Goal: Task Accomplishment & Management: Manage account settings

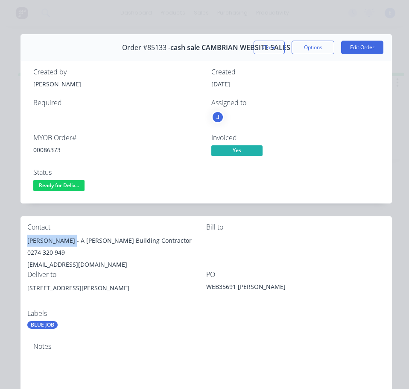
drag, startPoint x: 71, startPoint y: 241, endPoint x: 35, endPoint y: 238, distance: 36.4
click at [29, 238] on div "[PERSON_NAME] - A [PERSON_NAME] Building Contractor" at bounding box center [116, 241] width 179 height 12
copy div "[PERSON_NAME]"
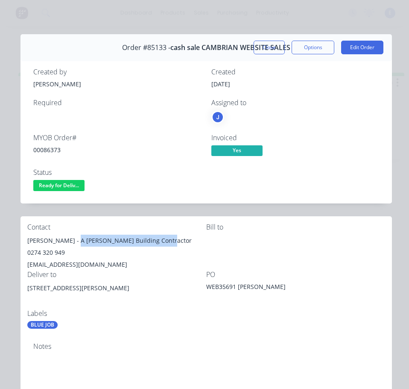
drag, startPoint x: 75, startPoint y: 240, endPoint x: 133, endPoint y: 244, distance: 58.2
click at [170, 238] on div "[PERSON_NAME] - A [PERSON_NAME] Building Contractor" at bounding box center [116, 241] width 179 height 12
copy div "A O'Brien Building Contractor"
click at [40, 252] on div "0274 320 949" at bounding box center [116, 252] width 179 height 12
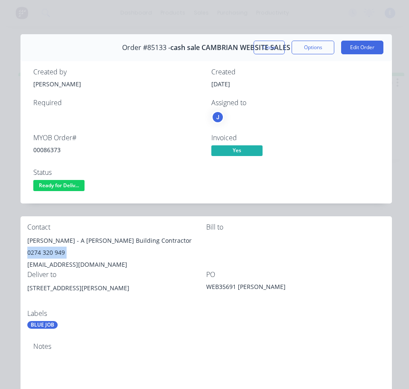
click at [40, 252] on div "0274 320 949" at bounding box center [116, 252] width 179 height 12
copy div "0274 320 949"
click at [69, 262] on div "[EMAIL_ADDRESS][DOMAIN_NAME]" at bounding box center [116, 264] width 179 height 12
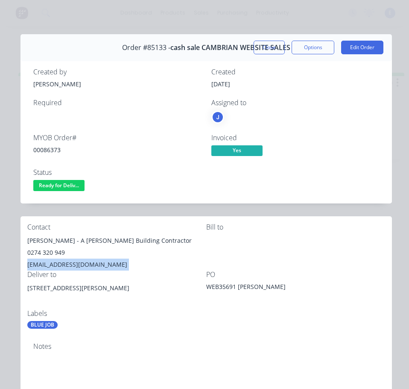
copy div "[EMAIL_ADDRESS][DOMAIN_NAME]"
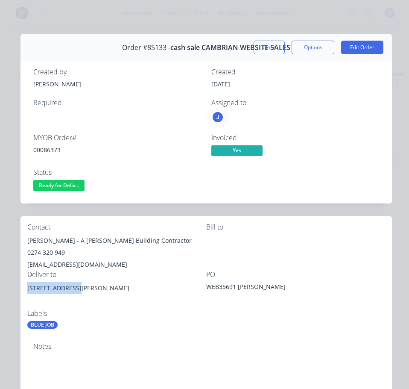
drag, startPoint x: 75, startPoint y: 285, endPoint x: 32, endPoint y: 288, distance: 43.7
click at [23, 290] on div "Contact [PERSON_NAME] - A [PERSON_NAME] Building Contractor 0274 320 949 [EMAIL…" at bounding box center [207, 276] width 372 height 120
copy div "[STREET_ADDRESS][PERSON_NAME]"
drag, startPoint x: 69, startPoint y: 181, endPoint x: 73, endPoint y: 191, distance: 10.4
click at [69, 182] on span "Ready for Deliv..." at bounding box center [58, 185] width 51 height 11
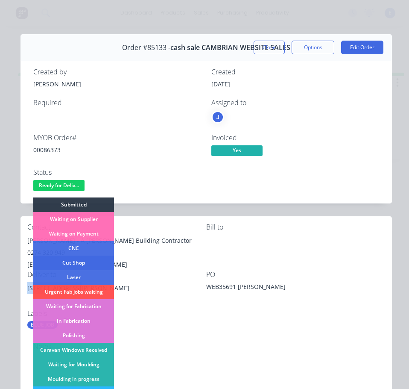
scroll to position [85, 0]
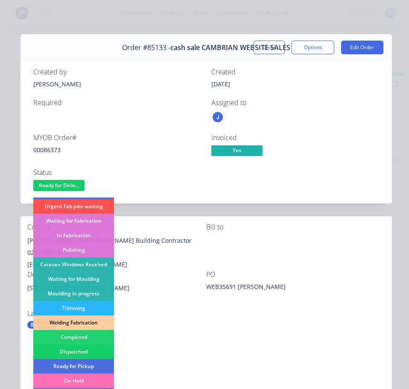
click at [94, 344] on div "Dispatched" at bounding box center [73, 351] width 81 height 15
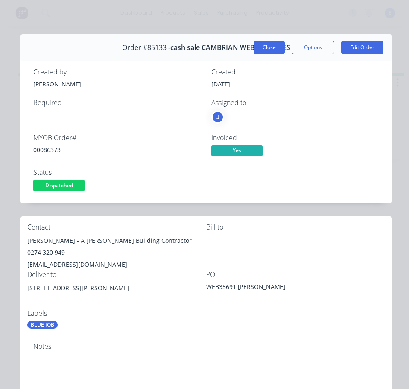
click at [268, 48] on button "Close" at bounding box center [269, 48] width 31 height 14
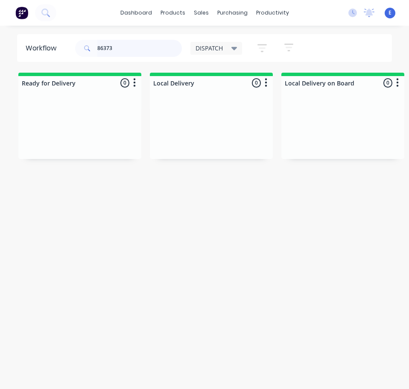
click at [132, 43] on input "86373" at bounding box center [139, 48] width 85 height 17
click at [132, 44] on input "86373" at bounding box center [139, 48] width 85 height 17
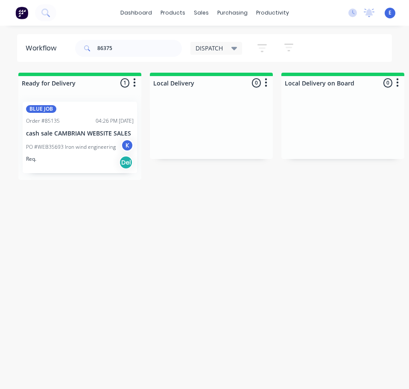
click at [76, 167] on div "Req. Del" at bounding box center [80, 162] width 108 height 15
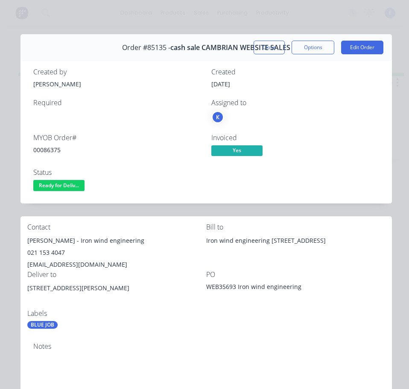
click at [54, 147] on div "00086375" at bounding box center [117, 149] width 168 height 9
copy div "00086375"
drag, startPoint x: 62, startPoint y: 240, endPoint x: 23, endPoint y: 240, distance: 38.9
click at [23, 240] on div "Contact [PERSON_NAME] - Iron wind engineering 021 153 4047 [EMAIL_ADDRESS][DOMA…" at bounding box center [207, 276] width 372 height 120
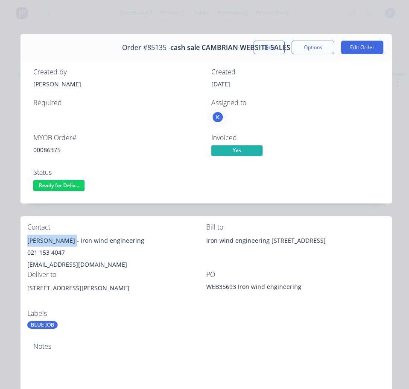
copy div "[PERSON_NAME]"
drag, startPoint x: 66, startPoint y: 240, endPoint x: 124, endPoint y: 243, distance: 58.6
click at [129, 245] on div "[PERSON_NAME] - Iron wind engineering" at bounding box center [116, 241] width 179 height 12
copy div "Iron wind engineering"
click at [50, 250] on div "021 153 4047" at bounding box center [116, 252] width 179 height 12
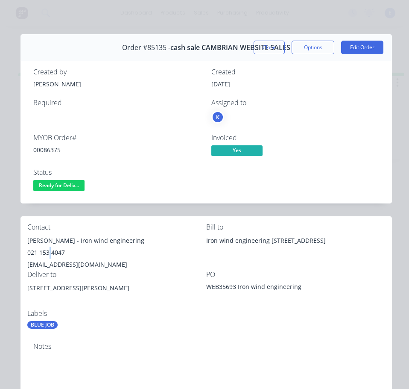
click at [50, 250] on div "021 153 4047" at bounding box center [116, 252] width 179 height 12
copy div "021 153 4047"
click at [77, 264] on div "[EMAIL_ADDRESS][DOMAIN_NAME]" at bounding box center [116, 264] width 179 height 12
click at [78, 264] on div "[EMAIL_ADDRESS][DOMAIN_NAME]" at bounding box center [116, 264] width 179 height 12
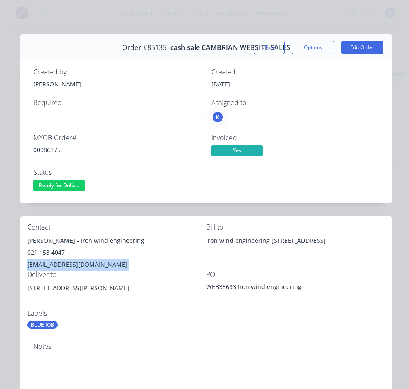
click at [78, 264] on div "[EMAIL_ADDRESS][DOMAIN_NAME]" at bounding box center [116, 264] width 179 height 12
copy div "[EMAIL_ADDRESS][DOMAIN_NAME]"
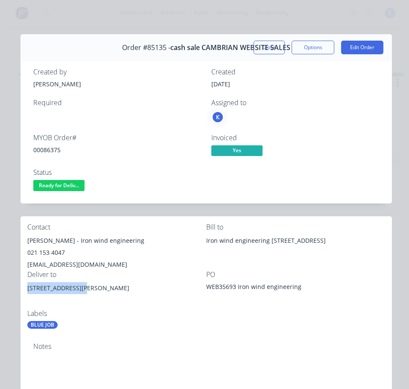
drag, startPoint x: 73, startPoint y: 288, endPoint x: 39, endPoint y: 287, distance: 33.8
click at [26, 296] on div "Contact [PERSON_NAME] - Iron wind engineering 021 153 4047 [EMAIL_ADDRESS][DOMA…" at bounding box center [207, 276] width 372 height 120
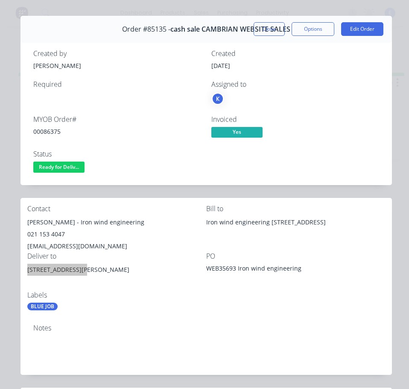
scroll to position [0, 0]
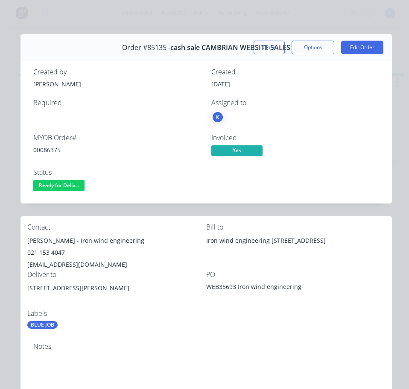
click at [213, 340] on div "Notes" at bounding box center [207, 363] width 372 height 57
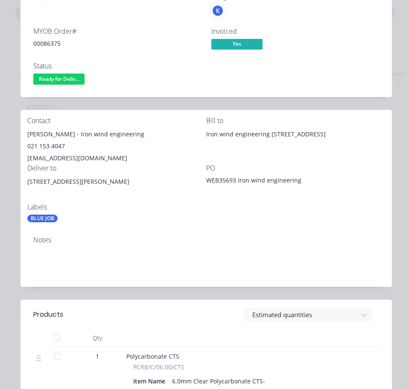
scroll to position [85, 0]
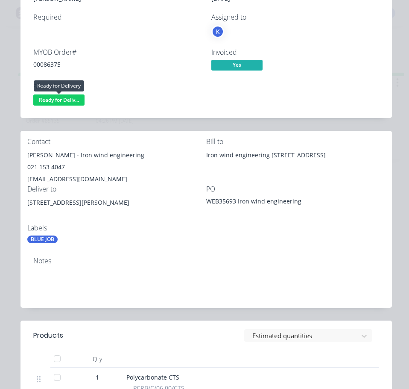
click at [67, 95] on span "Ready for Deliv..." at bounding box center [58, 99] width 51 height 11
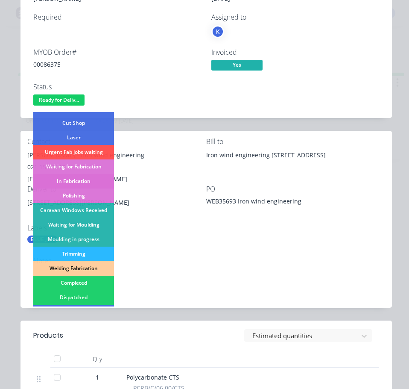
scroll to position [128, 0]
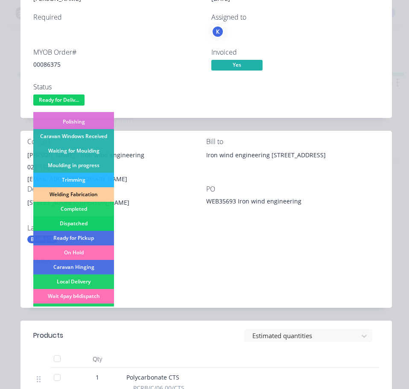
click at [84, 219] on div "Dispatched" at bounding box center [73, 223] width 81 height 15
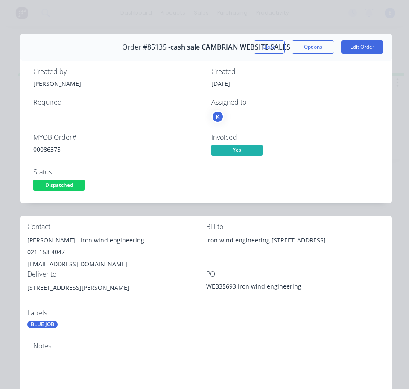
scroll to position [0, 0]
drag, startPoint x: 258, startPoint y: 50, endPoint x: 185, endPoint y: 47, distance: 72.3
click at [257, 50] on button "Close" at bounding box center [269, 48] width 31 height 14
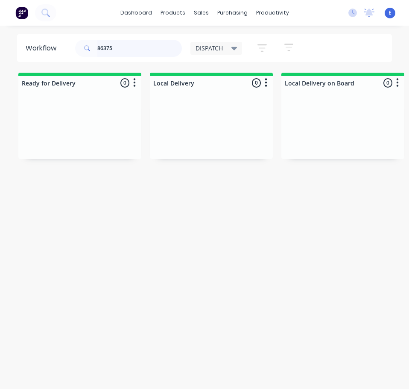
click at [122, 45] on input "86375" at bounding box center [139, 48] width 85 height 17
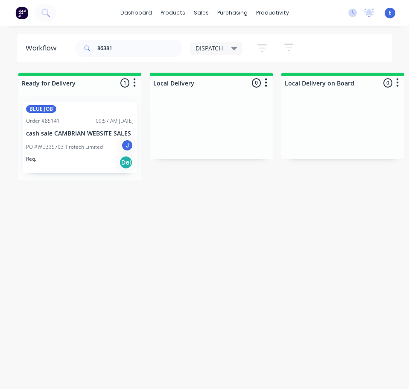
click at [99, 164] on div "Req. Del" at bounding box center [80, 162] width 108 height 15
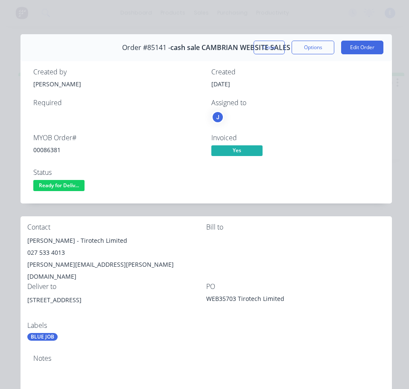
click at [49, 149] on div "00086381" at bounding box center [117, 149] width 168 height 9
drag, startPoint x: 75, startPoint y: 241, endPoint x: 27, endPoint y: 241, distance: 47.8
click at [27, 241] on div "[PERSON_NAME] - Tirotech Limited" at bounding box center [116, 241] width 179 height 12
drag, startPoint x: 80, startPoint y: 241, endPoint x: 120, endPoint y: 239, distance: 40.2
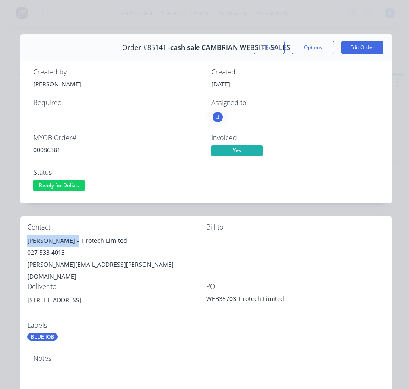
click at [129, 238] on div "[PERSON_NAME] - Tirotech Limited" at bounding box center [116, 241] width 179 height 12
click at [44, 253] on div "027 533 4013" at bounding box center [116, 252] width 179 height 12
click at [44, 252] on div "027 533 4013" at bounding box center [116, 252] width 179 height 12
click at [71, 267] on div "[PERSON_NAME][EMAIL_ADDRESS][PERSON_NAME][DOMAIN_NAME]" at bounding box center [116, 270] width 179 height 24
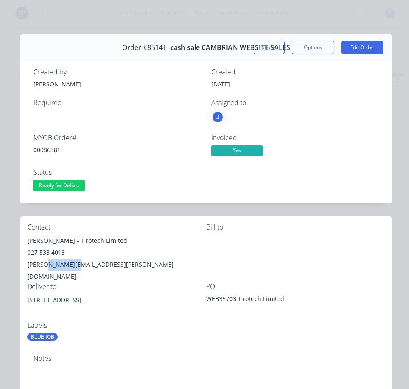
click at [71, 267] on div "[PERSON_NAME][EMAIL_ADDRESS][PERSON_NAME][DOMAIN_NAME]" at bounding box center [116, 270] width 179 height 24
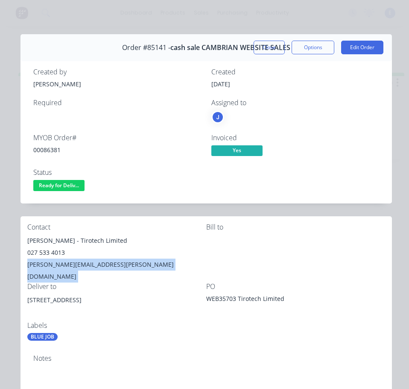
click at [71, 267] on div "[PERSON_NAME][EMAIL_ADDRESS][PERSON_NAME][DOMAIN_NAME]" at bounding box center [116, 270] width 179 height 24
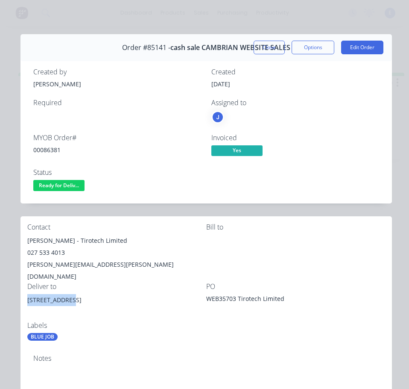
drag, startPoint x: 69, startPoint y: 287, endPoint x: 26, endPoint y: 289, distance: 42.7
click at [26, 289] on div "Contact [PERSON_NAME] - Tirotech Limited 027 533 4013 [PERSON_NAME][EMAIL_ADDRE…" at bounding box center [207, 282] width 372 height 132
click at [241, 312] on div "Contact [PERSON_NAME] - Tirotech Limited 027 533 4013 [PERSON_NAME][EMAIL_ADDRE…" at bounding box center [207, 282] width 372 height 132
click at [67, 184] on span "Ready for Deliv..." at bounding box center [58, 185] width 51 height 11
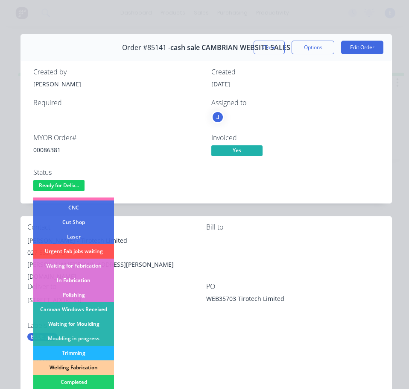
scroll to position [85, 0]
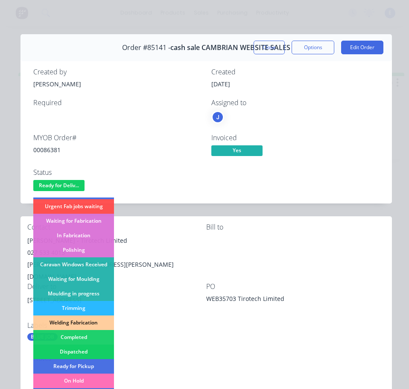
click at [93, 350] on div "Dispatched" at bounding box center [73, 351] width 81 height 15
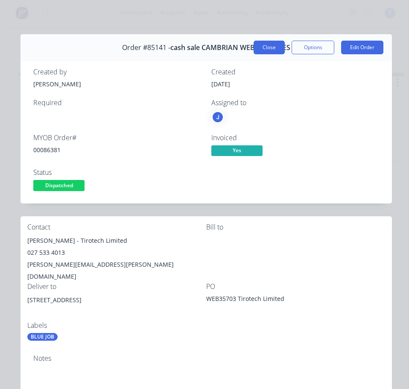
click at [266, 48] on button "Close" at bounding box center [269, 48] width 31 height 14
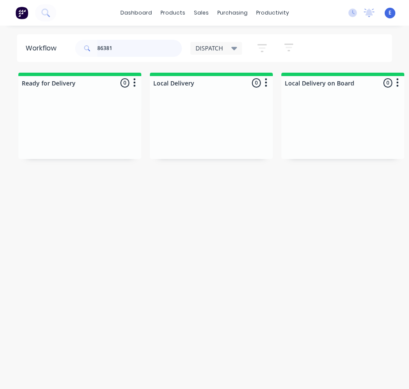
click at [119, 49] on input "86381" at bounding box center [139, 48] width 85 height 17
click at [119, 48] on input "86381" at bounding box center [139, 48] width 85 height 17
click at [118, 47] on input "86381" at bounding box center [139, 48] width 85 height 17
drag, startPoint x: 112, startPoint y: 47, endPoint x: 65, endPoint y: 29, distance: 50.5
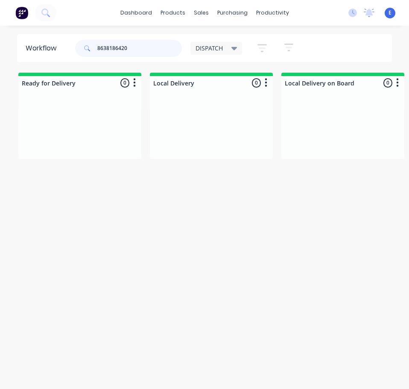
click at [65, 29] on div "dashboard products sales purchasing productivity dashboard products Product Cat…" at bounding box center [204, 177] width 409 height 355
click at [73, 154] on div "Req. Del" at bounding box center [80, 150] width 108 height 15
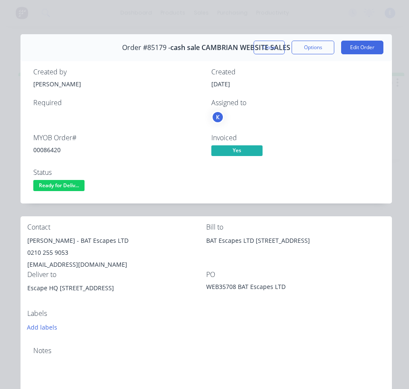
click at [56, 148] on div "00086420" at bounding box center [117, 149] width 168 height 9
drag, startPoint x: 67, startPoint y: 241, endPoint x: 26, endPoint y: 240, distance: 41.0
click at [26, 240] on div "Contact [PERSON_NAME] - BAT Escapes LTD 0210 [GEOGRAPHIC_DATA][EMAIL_ADDRESS][D…" at bounding box center [207, 277] width 372 height 123
drag, startPoint x: 71, startPoint y: 241, endPoint x: 123, endPoint y: 243, distance: 51.7
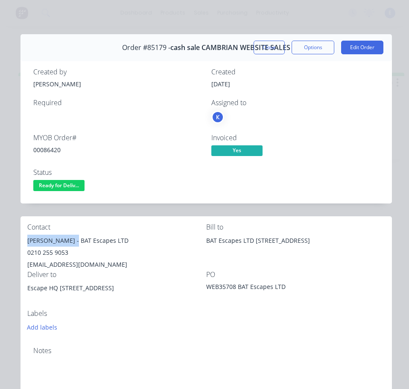
click at [123, 243] on div "[PERSON_NAME] - BAT Escapes LTD" at bounding box center [116, 241] width 179 height 12
click at [44, 251] on div "0210 255 9053" at bounding box center [116, 252] width 179 height 12
click at [46, 252] on div "0210 255 9053" at bounding box center [116, 252] width 179 height 12
click at [47, 253] on div "0210 255 9053" at bounding box center [116, 252] width 179 height 12
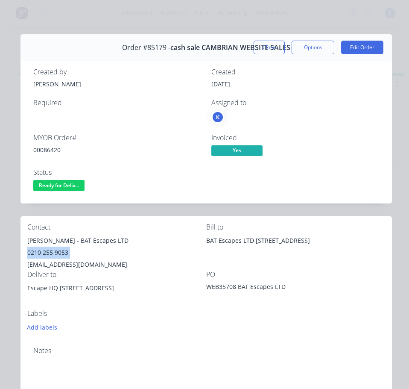
click at [47, 253] on div "0210 255 9053" at bounding box center [116, 252] width 179 height 12
click at [72, 266] on div "[EMAIL_ADDRESS][DOMAIN_NAME]" at bounding box center [116, 264] width 179 height 12
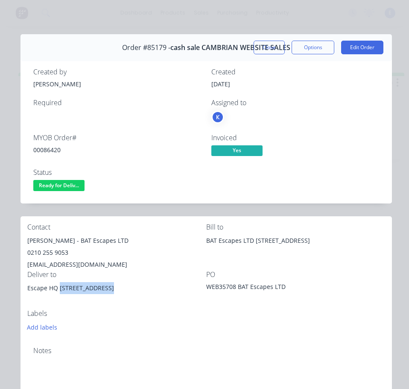
drag, startPoint x: 59, startPoint y: 289, endPoint x: 100, endPoint y: 292, distance: 41.5
click at [100, 292] on div "Escape HQ [STREET_ADDRESS]" at bounding box center [116, 288] width 179 height 12
drag, startPoint x: 58, startPoint y: 289, endPoint x: 26, endPoint y: 287, distance: 31.2
click at [26, 287] on div "Contact [PERSON_NAME] - BAT Escapes LTD 0210 [GEOGRAPHIC_DATA][EMAIL_ADDRESS][D…" at bounding box center [207, 277] width 372 height 123
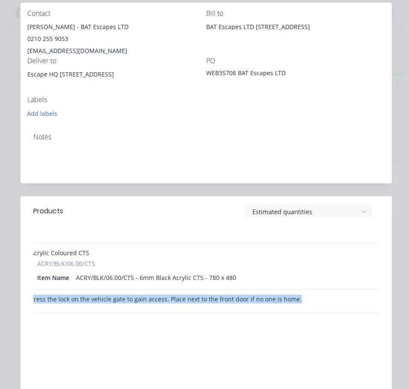
scroll to position [0, 115]
drag, startPoint x: 126, startPoint y: 299, endPoint x: 296, endPoint y: 303, distance: 170.1
click at [296, 303] on div "Press the lock on the vehicle gate to gain access. Place next to the front door…" at bounding box center [181, 300] width 342 height 23
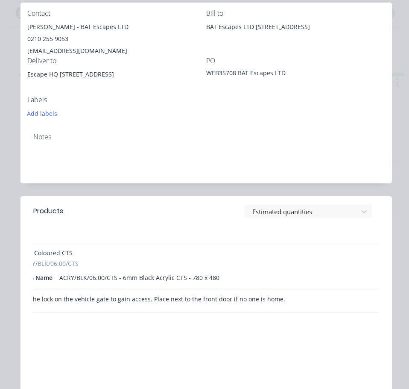
click at [173, 243] on div "Acrylic Coloured CTS ACRY/BLK/06.00/CTS Item Name ACRY/BLK/06.00/CTS - 6mm Blac…" at bounding box center [181, 266] width 342 height 46
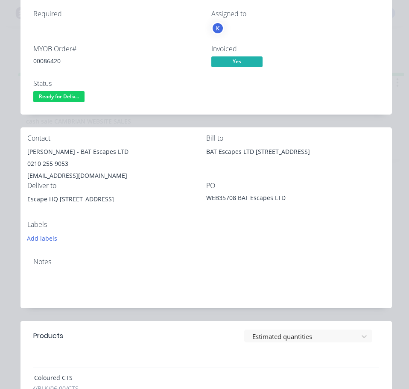
scroll to position [43, 0]
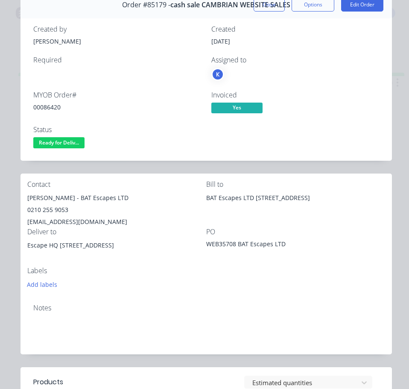
drag, startPoint x: 76, startPoint y: 144, endPoint x: 82, endPoint y: 151, distance: 8.5
click at [76, 144] on span "Ready for Deliv..." at bounding box center [58, 142] width 51 height 11
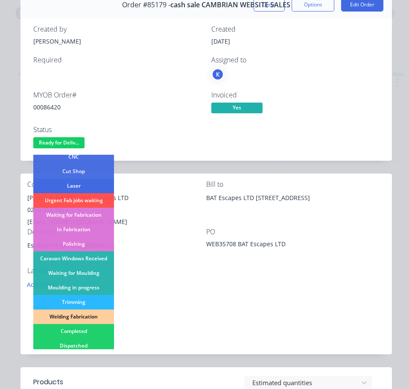
scroll to position [128, 0]
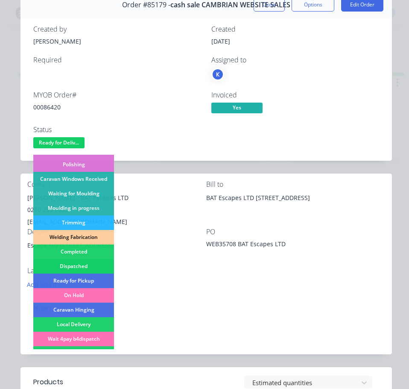
click at [88, 266] on div "Dispatched" at bounding box center [73, 266] width 81 height 15
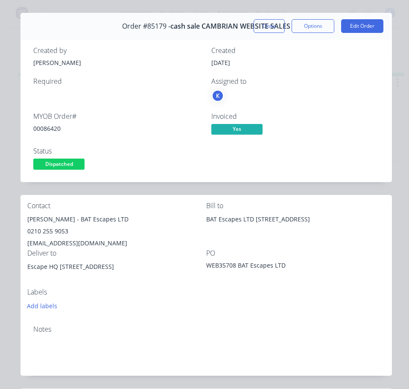
scroll to position [0, 0]
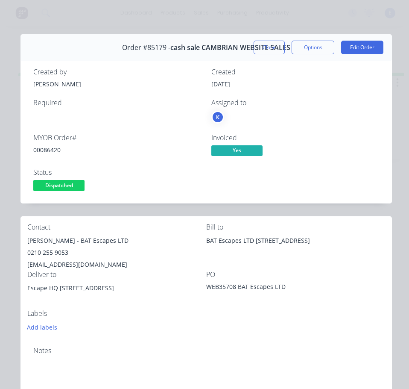
drag, startPoint x: 257, startPoint y: 45, endPoint x: 201, endPoint y: 39, distance: 56.3
click at [257, 45] on button "Close" at bounding box center [269, 48] width 31 height 14
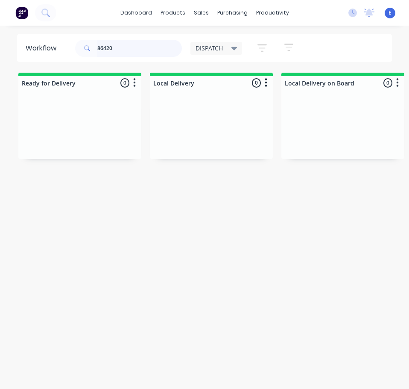
click at [137, 42] on input "86420" at bounding box center [139, 48] width 85 height 17
click at [137, 43] on input "86420" at bounding box center [139, 48] width 85 height 17
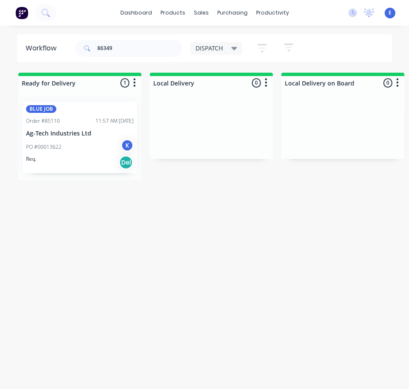
click at [87, 166] on div "Req. Del" at bounding box center [80, 162] width 108 height 15
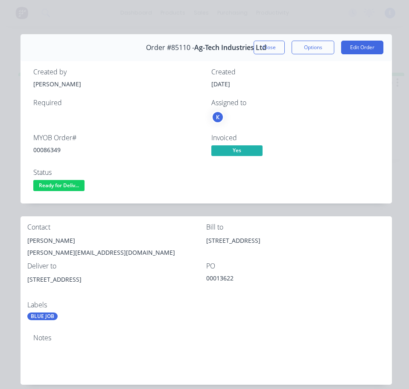
click at [51, 150] on div "00086349" at bounding box center [117, 149] width 168 height 9
click at [52, 150] on div "00086349" at bounding box center [117, 149] width 168 height 9
click at [36, 238] on div "[PERSON_NAME]" at bounding box center [116, 241] width 179 height 12
click at [66, 250] on div "[PERSON_NAME][EMAIL_ADDRESS][DOMAIN_NAME]" at bounding box center [116, 252] width 179 height 12
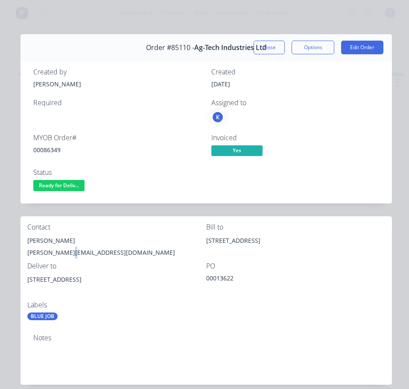
click at [66, 250] on div "[PERSON_NAME][EMAIL_ADDRESS][DOMAIN_NAME]" at bounding box center [116, 252] width 179 height 12
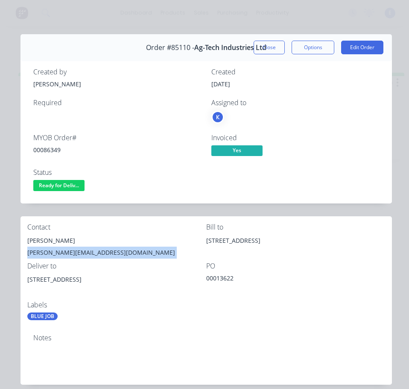
click at [67, 250] on div "[PERSON_NAME][EMAIL_ADDRESS][DOMAIN_NAME]" at bounding box center [116, 252] width 179 height 12
drag, startPoint x: 76, startPoint y: 281, endPoint x: 60, endPoint y: 279, distance: 16.4
click at [28, 287] on div "[STREET_ADDRESS]" at bounding box center [116, 286] width 179 height 27
click at [76, 189] on span "Ready for Deliv..." at bounding box center [58, 185] width 51 height 11
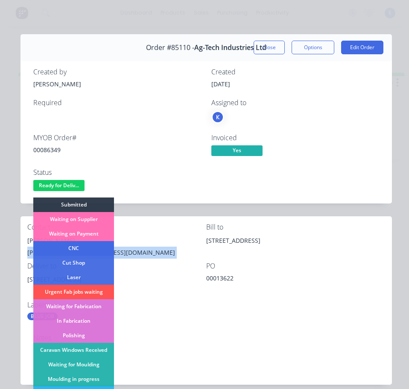
scroll to position [85, 0]
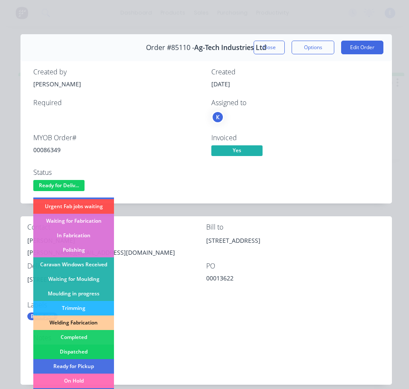
click at [83, 354] on div "Dispatched" at bounding box center [73, 351] width 81 height 15
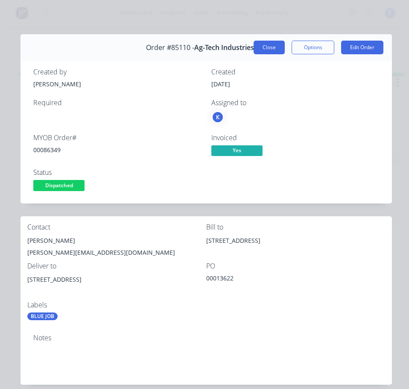
click at [273, 51] on button "Close" at bounding box center [269, 48] width 31 height 14
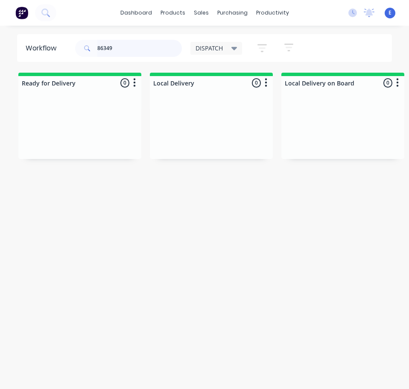
click at [143, 55] on input "86349" at bounding box center [139, 48] width 85 height 17
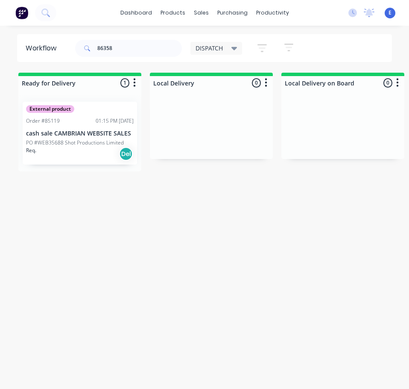
click at [93, 158] on div "Req. Del" at bounding box center [80, 154] width 108 height 15
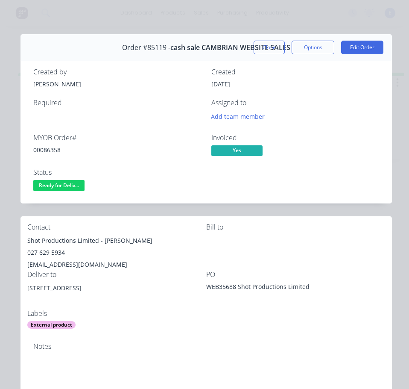
click at [54, 148] on div "00086358" at bounding box center [117, 149] width 168 height 9
drag, startPoint x: 97, startPoint y: 240, endPoint x: 23, endPoint y: 241, distance: 73.9
click at [23, 241] on div "Contact Shot Productions Limited - [PERSON_NAME] 027 629 5934 [EMAIL_ADDRESS][D…" at bounding box center [207, 276] width 372 height 120
drag, startPoint x: 102, startPoint y: 241, endPoint x: 139, endPoint y: 242, distance: 36.8
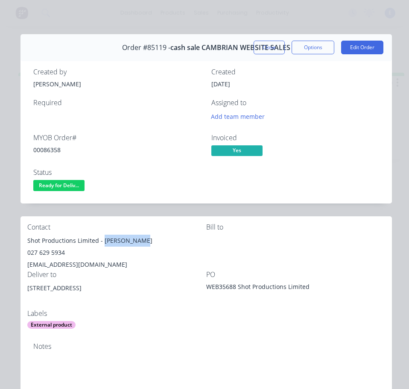
click at [158, 240] on div "Shot Productions Limited - [PERSON_NAME]" at bounding box center [116, 241] width 179 height 12
click at [44, 252] on div "027 629 5934" at bounding box center [116, 252] width 179 height 12
click at [67, 262] on div "[EMAIL_ADDRESS][DOMAIN_NAME]" at bounding box center [116, 264] width 179 height 12
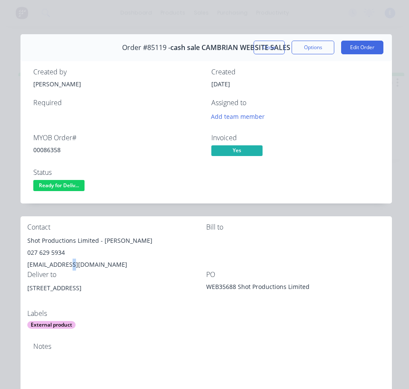
click at [67, 262] on div "[EMAIL_ADDRESS][DOMAIN_NAME]" at bounding box center [116, 264] width 179 height 12
click at [68, 262] on div "[EMAIL_ADDRESS][DOMAIN_NAME]" at bounding box center [116, 264] width 179 height 12
drag, startPoint x: 74, startPoint y: 287, endPoint x: 22, endPoint y: 292, distance: 52.3
click at [22, 292] on div "Contact Shot Productions Limited - [PERSON_NAME] 027 629 5934 [EMAIL_ADDRESS][D…" at bounding box center [207, 276] width 372 height 120
drag, startPoint x: 161, startPoint y: 282, endPoint x: 166, endPoint y: 281, distance: 4.7
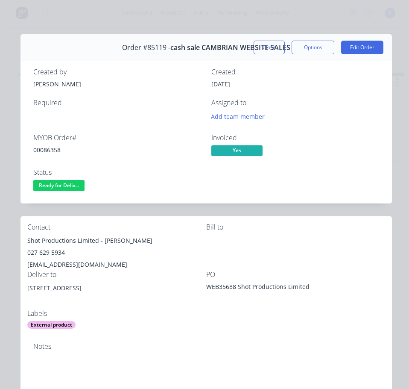
click at [162, 282] on div "Deliver to [STREET_ADDRESS]" at bounding box center [116, 289] width 179 height 39
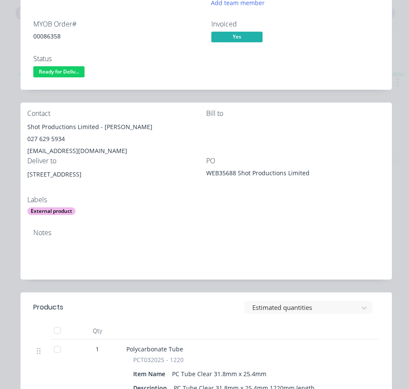
scroll to position [0, 0]
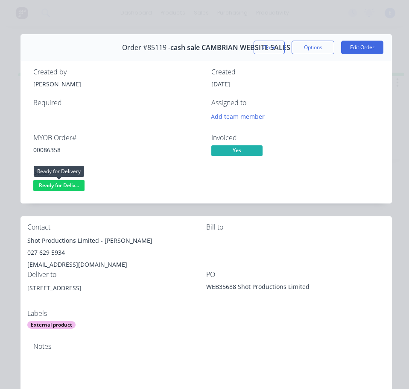
click at [51, 190] on span "Ready for Deliv..." at bounding box center [58, 185] width 51 height 11
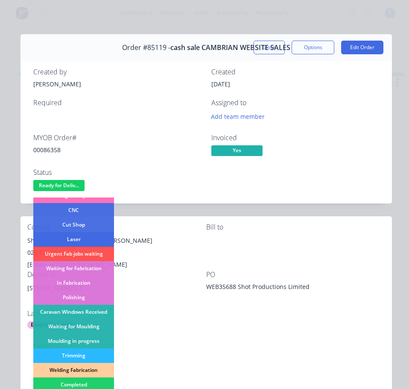
scroll to position [85, 0]
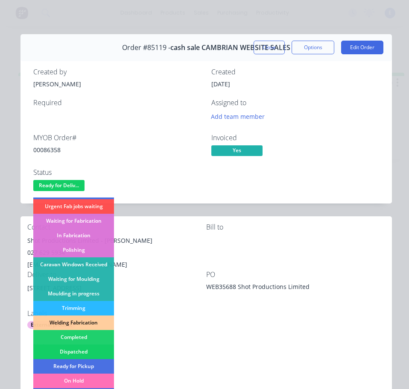
click at [85, 347] on div "Dispatched" at bounding box center [73, 351] width 81 height 15
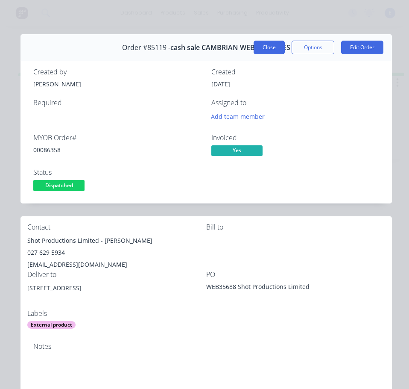
click at [273, 50] on button "Close" at bounding box center [269, 48] width 31 height 14
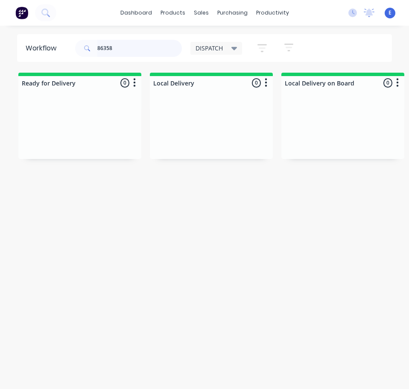
click at [120, 50] on input "86358" at bounding box center [139, 48] width 85 height 17
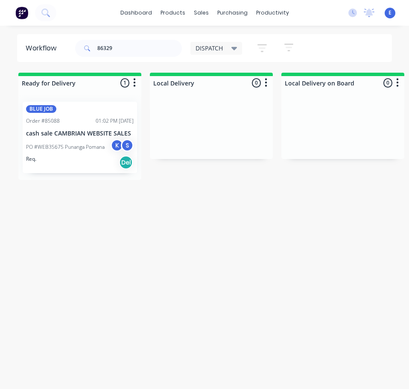
click at [77, 160] on div "Req. Del" at bounding box center [80, 162] width 108 height 15
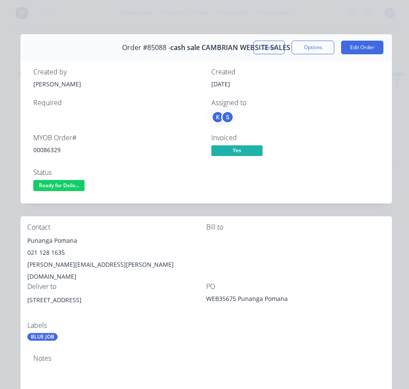
click at [46, 148] on div "00086329" at bounding box center [117, 149] width 168 height 9
click at [54, 238] on div "Punanga Pomana" at bounding box center [116, 241] width 179 height 12
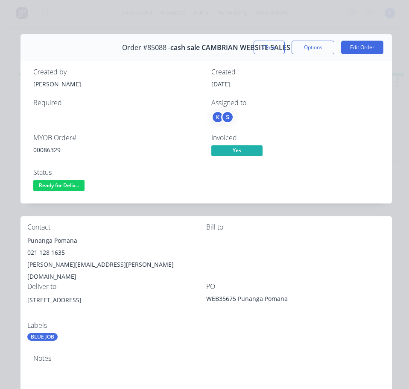
click at [51, 249] on div "021 128 1635" at bounding box center [116, 252] width 179 height 12
click at [56, 265] on div "[PERSON_NAME][EMAIL_ADDRESS][PERSON_NAME][DOMAIN_NAME]" at bounding box center [116, 270] width 179 height 24
click at [56, 264] on div "[PERSON_NAME][EMAIL_ADDRESS][PERSON_NAME][DOMAIN_NAME]" at bounding box center [116, 270] width 179 height 24
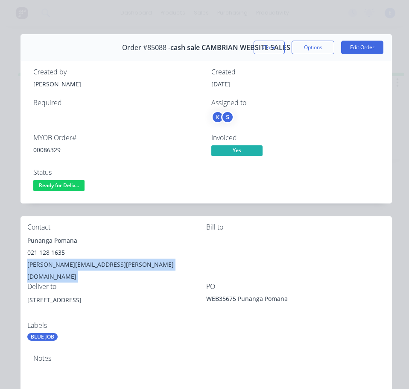
click at [56, 264] on div "[PERSON_NAME][EMAIL_ADDRESS][PERSON_NAME][DOMAIN_NAME]" at bounding box center [116, 270] width 179 height 24
drag, startPoint x: 77, startPoint y: 287, endPoint x: 30, endPoint y: 292, distance: 47.2
click at [28, 294] on div "[STREET_ADDRESS]" at bounding box center [116, 300] width 179 height 12
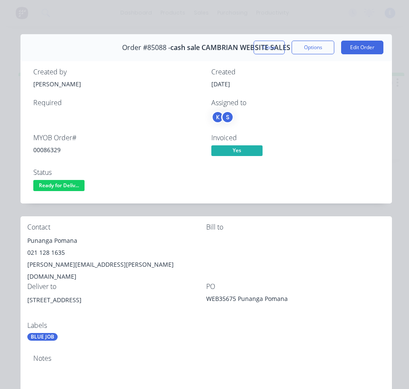
click at [137, 294] on div "[STREET_ADDRESS]" at bounding box center [116, 300] width 179 height 12
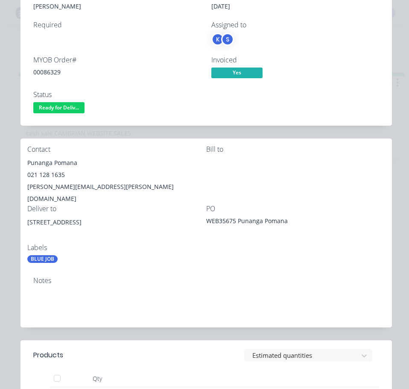
scroll to position [0, 0]
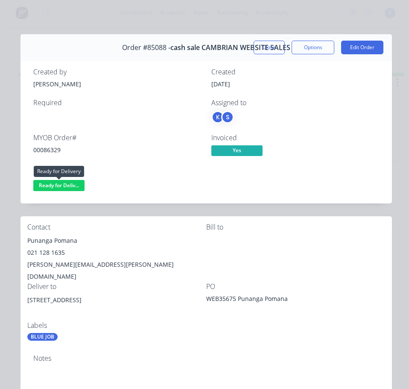
click at [63, 185] on span "Ready for Deliv..." at bounding box center [58, 185] width 51 height 11
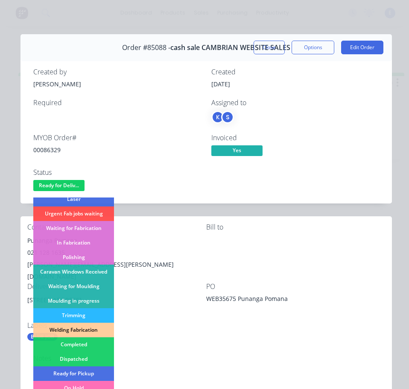
scroll to position [128, 0]
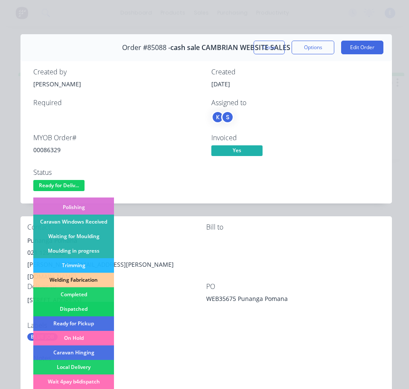
click at [96, 305] on div "Dispatched" at bounding box center [73, 309] width 81 height 15
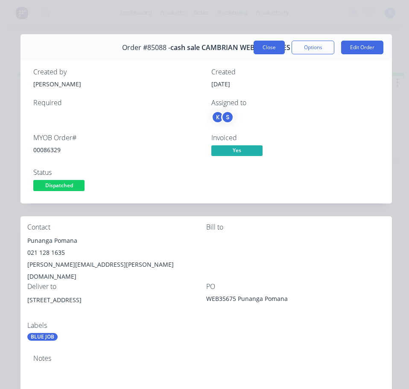
click at [272, 43] on button "Close" at bounding box center [269, 48] width 31 height 14
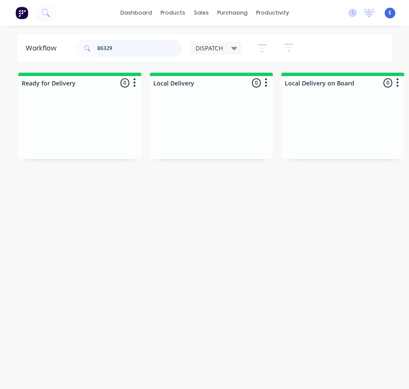
click at [120, 48] on input "86329" at bounding box center [139, 48] width 85 height 17
click at [120, 47] on input "86329" at bounding box center [139, 48] width 85 height 17
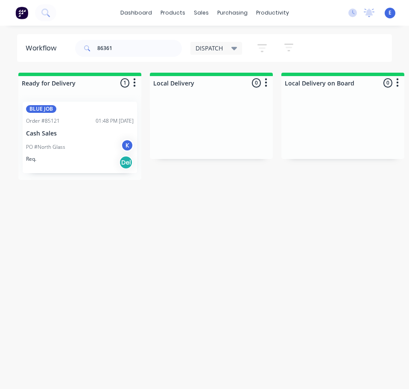
click at [83, 161] on div "Req. Del" at bounding box center [80, 162] width 108 height 15
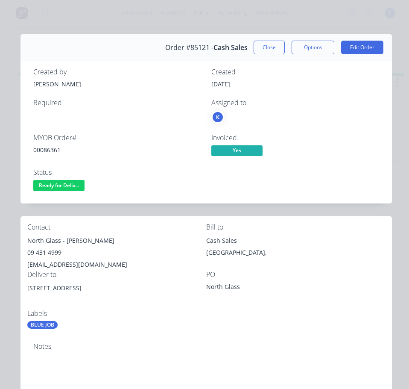
click at [45, 151] on div "00086361" at bounding box center [117, 149] width 168 height 9
drag, startPoint x: 60, startPoint y: 240, endPoint x: 36, endPoint y: 242, distance: 24.0
click at [30, 244] on div "North Glass - [PERSON_NAME]" at bounding box center [116, 241] width 179 height 12
drag, startPoint x: 36, startPoint y: 242, endPoint x: 68, endPoint y: 229, distance: 34.0
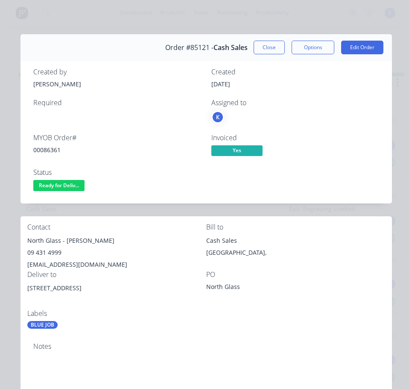
click at [79, 221] on div "Contact North Glass - [GEOGRAPHIC_DATA][PERSON_NAME] 09 431 4999 [EMAIL_ADDRESS…" at bounding box center [207, 276] width 372 height 120
drag, startPoint x: 60, startPoint y: 240, endPoint x: 23, endPoint y: 242, distance: 36.4
click at [23, 242] on div "Contact North Glass - [GEOGRAPHIC_DATA][PERSON_NAME] 09 431 4999 [EMAIL_ADDRESS…" at bounding box center [207, 276] width 372 height 120
drag, startPoint x: 65, startPoint y: 240, endPoint x: 92, endPoint y: 243, distance: 27.9
click at [117, 240] on div "North Glass - [PERSON_NAME]" at bounding box center [116, 241] width 179 height 12
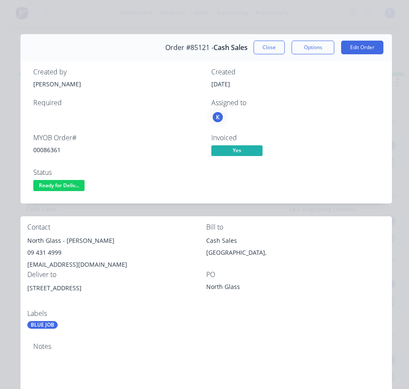
click at [47, 251] on div "09 431 4999" at bounding box center [116, 252] width 179 height 12
click at [52, 260] on div "[EMAIL_ADDRESS][DOMAIN_NAME]" at bounding box center [116, 264] width 179 height 12
click at [53, 260] on div "[EMAIL_ADDRESS][DOMAIN_NAME]" at bounding box center [116, 264] width 179 height 12
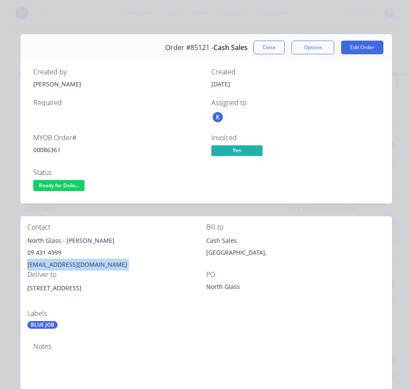
click at [53, 260] on div "[EMAIL_ADDRESS][DOMAIN_NAME]" at bounding box center [116, 264] width 179 height 12
drag, startPoint x: 93, startPoint y: 286, endPoint x: 34, endPoint y: 285, distance: 59.0
click at [26, 287] on div "Contact North Glass - [GEOGRAPHIC_DATA][PERSON_NAME] 09 431 4999 [EMAIL_ADDRESS…" at bounding box center [207, 276] width 372 height 120
click at [285, 283] on div "North Glass" at bounding box center [259, 288] width 107 height 12
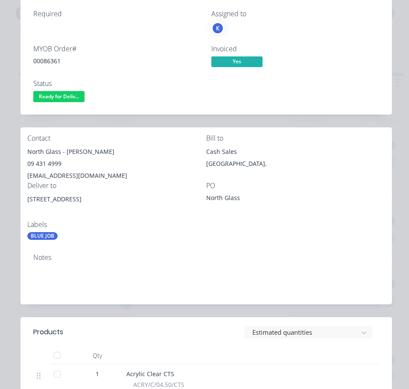
scroll to position [0, 0]
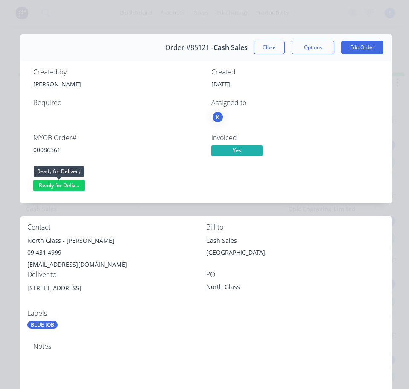
drag, startPoint x: 61, startPoint y: 187, endPoint x: 65, endPoint y: 196, distance: 9.4
click at [61, 187] on span "Ready for Deliv..." at bounding box center [58, 185] width 51 height 11
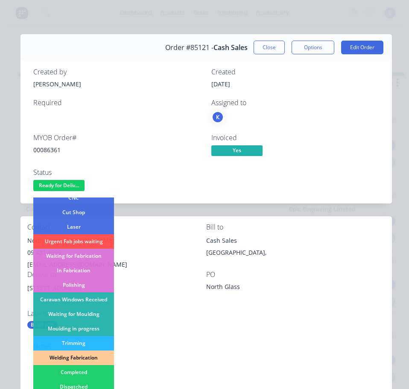
scroll to position [85, 0]
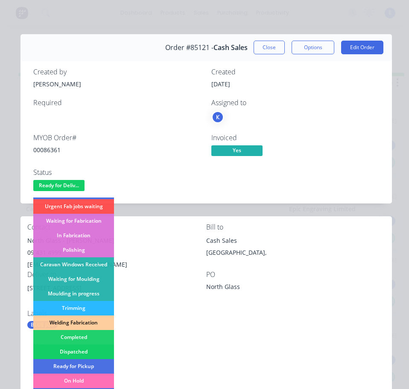
click at [86, 349] on div "Dispatched" at bounding box center [73, 351] width 81 height 15
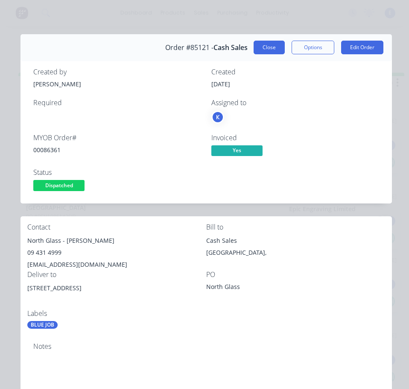
click at [272, 52] on button "Close" at bounding box center [269, 48] width 31 height 14
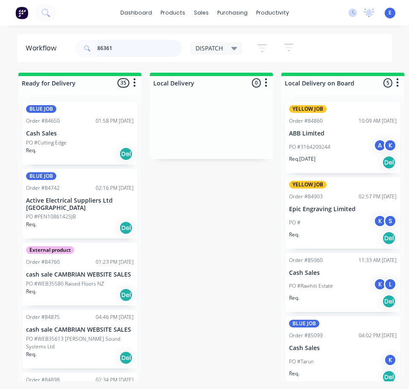
click at [135, 51] on input "86361" at bounding box center [139, 48] width 85 height 17
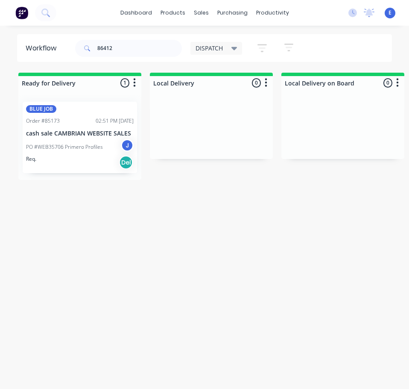
click at [88, 167] on div "Req. Del" at bounding box center [80, 162] width 108 height 15
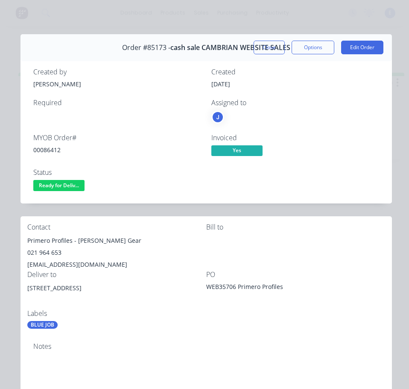
click at [49, 149] on div "00086412" at bounding box center [117, 149] width 168 height 9
drag, startPoint x: 73, startPoint y: 240, endPoint x: 23, endPoint y: 242, distance: 49.6
click at [23, 242] on div "Contact Primero Profiles - [PERSON_NAME] Gear 021 964 653 [EMAIL_ADDRESS][DOMAI…" at bounding box center [207, 276] width 372 height 120
drag, startPoint x: 76, startPoint y: 240, endPoint x: 99, endPoint y: 237, distance: 22.5
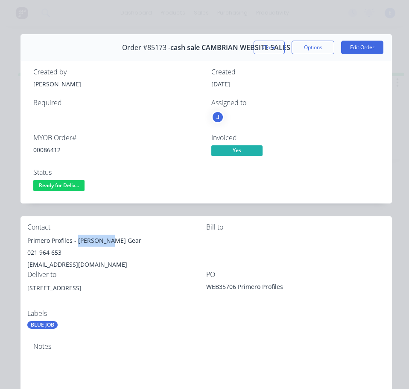
click at [113, 236] on div "Primero Profiles - [PERSON_NAME] Gear" at bounding box center [116, 241] width 179 height 12
click at [88, 243] on div "Primero Profiles - [PERSON_NAME] Gear" at bounding box center [116, 241] width 179 height 12
click at [73, 265] on div "[EMAIL_ADDRESS][DOMAIN_NAME]" at bounding box center [116, 264] width 179 height 12
drag, startPoint x: 77, startPoint y: 240, endPoint x: 110, endPoint y: 242, distance: 32.9
click at [117, 245] on div "Primero Profiles - [PERSON_NAME] Gear" at bounding box center [116, 241] width 179 height 12
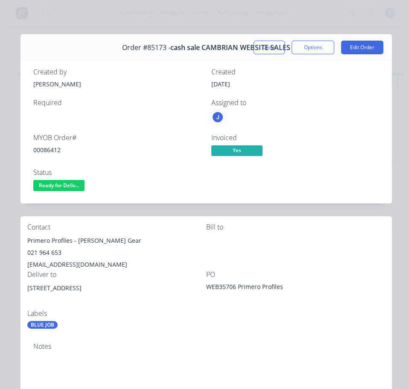
click at [54, 252] on div "021 964 653" at bounding box center [116, 252] width 179 height 12
click at [79, 263] on div "[EMAIL_ADDRESS][DOMAIN_NAME]" at bounding box center [116, 264] width 179 height 12
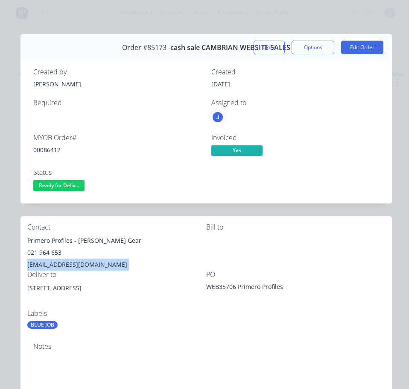
click at [79, 263] on div "[EMAIL_ADDRESS][DOMAIN_NAME]" at bounding box center [116, 264] width 179 height 12
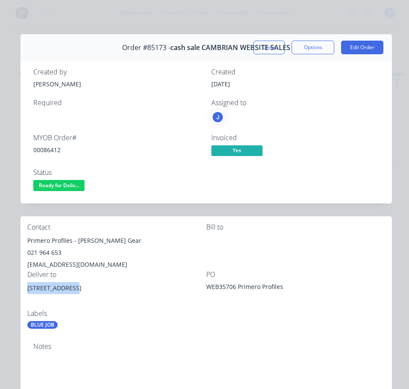
drag, startPoint x: 73, startPoint y: 288, endPoint x: 23, endPoint y: 293, distance: 50.2
click at [21, 293] on div "Contact Primero Profiles - [PERSON_NAME] Gear 021 964 653 [EMAIL_ADDRESS][DOMAI…" at bounding box center [207, 276] width 372 height 120
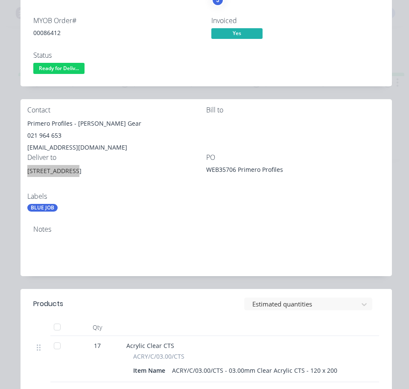
scroll to position [0, 0]
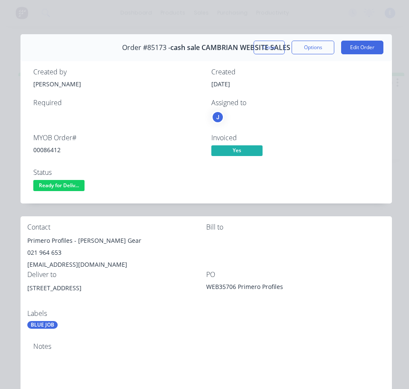
drag, startPoint x: 161, startPoint y: 306, endPoint x: 196, endPoint y: 300, distance: 35.1
click at [169, 304] on div "[STREET_ADDRESS]" at bounding box center [116, 295] width 179 height 27
click at [61, 188] on span "Ready for Deliv..." at bounding box center [58, 185] width 51 height 11
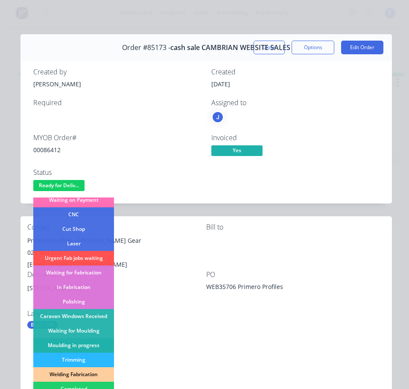
scroll to position [85, 0]
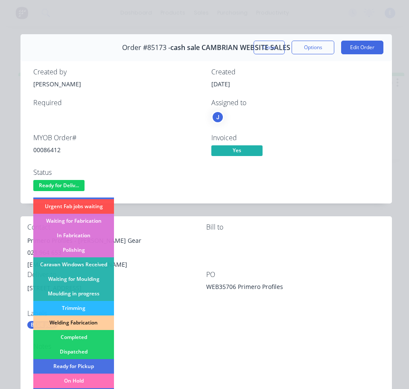
drag, startPoint x: 83, startPoint y: 352, endPoint x: 92, endPoint y: 337, distance: 18.2
click at [83, 352] on div "Dispatched" at bounding box center [73, 351] width 81 height 15
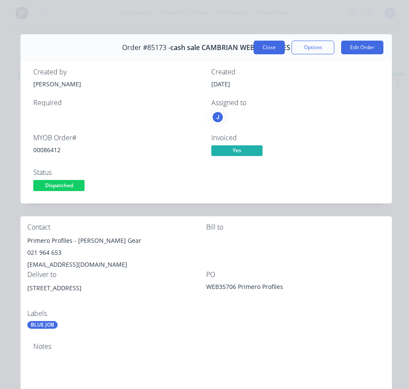
click at [270, 44] on button "Close" at bounding box center [269, 48] width 31 height 14
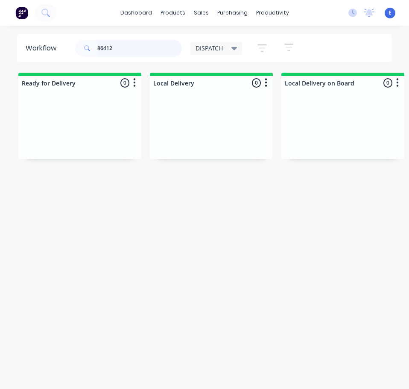
click at [124, 48] on input "86412" at bounding box center [139, 48] width 85 height 17
click at [124, 47] on input "86412" at bounding box center [139, 48] width 85 height 17
click at [98, 144] on div "Req. Del" at bounding box center [80, 142] width 108 height 15
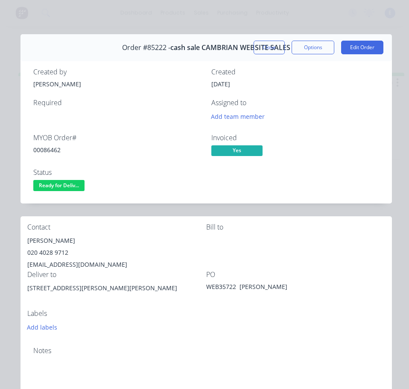
click at [53, 152] on div "00086462" at bounding box center [117, 149] width 168 height 9
click at [79, 241] on div "[PERSON_NAME]" at bounding box center [116, 241] width 179 height 12
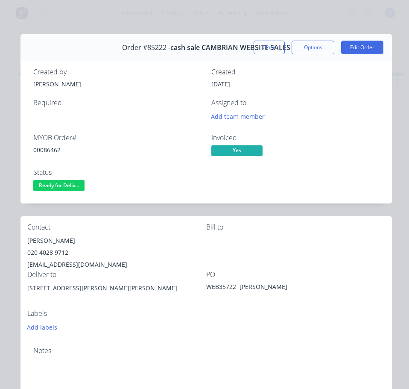
click at [52, 252] on div "020 4028 9712" at bounding box center [116, 252] width 179 height 12
click at [61, 262] on div "[EMAIL_ADDRESS][DOMAIN_NAME]" at bounding box center [116, 264] width 179 height 12
click at [62, 262] on div "[EMAIL_ADDRESS][DOMAIN_NAME]" at bounding box center [116, 264] width 179 height 12
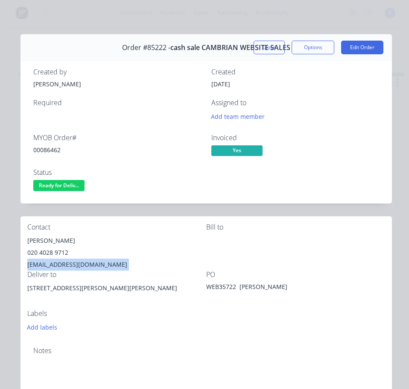
click at [62, 262] on div "[EMAIL_ADDRESS][DOMAIN_NAME]" at bounding box center [116, 264] width 179 height 12
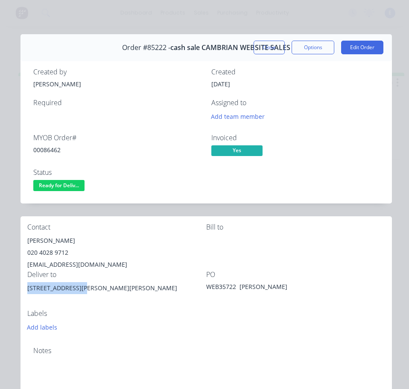
drag, startPoint x: 82, startPoint y: 287, endPoint x: 21, endPoint y: 293, distance: 60.5
click at [21, 293] on div "Contact [PERSON_NAME] 020 4028 9712 [EMAIL_ADDRESS][DOMAIN_NAME] [PERSON_NAME] …" at bounding box center [207, 277] width 372 height 123
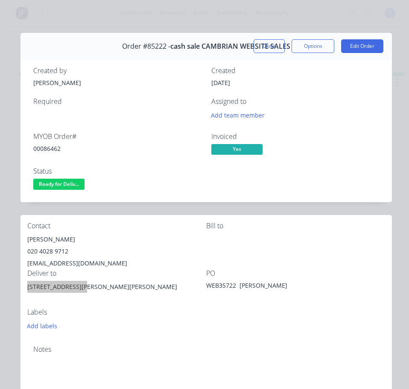
scroll to position [0, 0]
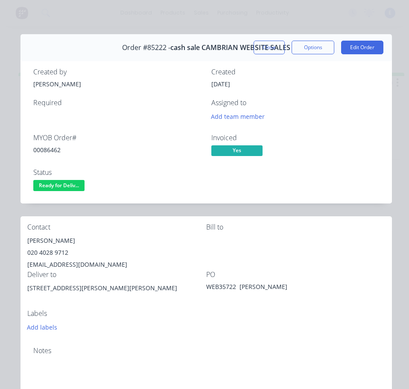
click at [155, 326] on div "Add labels" at bounding box center [116, 327] width 179 height 12
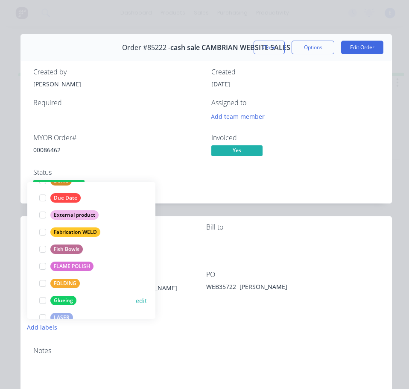
scroll to position [214, 0]
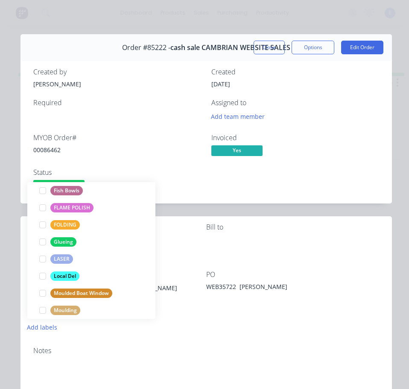
click at [171, 171] on div "Status" at bounding box center [117, 172] width 168 height 8
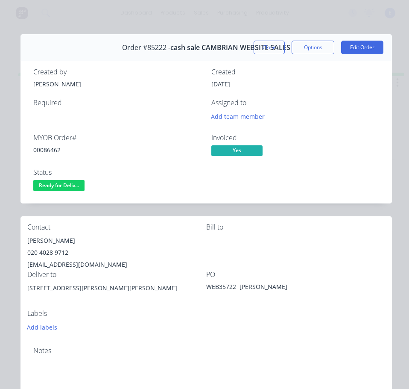
click at [64, 187] on span "Ready for Deliv..." at bounding box center [58, 185] width 51 height 11
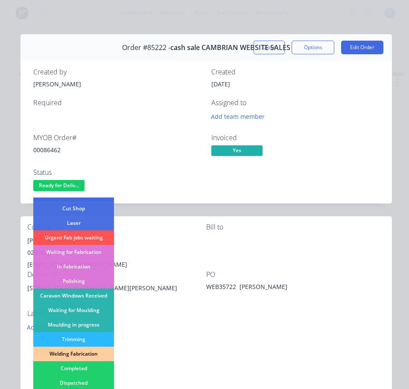
scroll to position [128, 0]
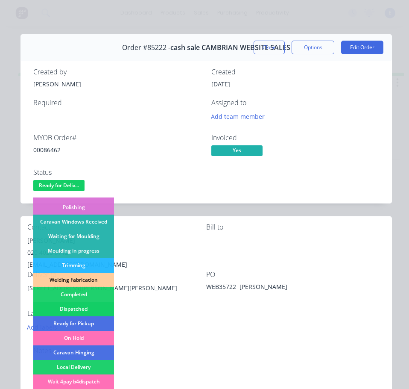
click at [98, 308] on div "Dispatched" at bounding box center [73, 309] width 81 height 15
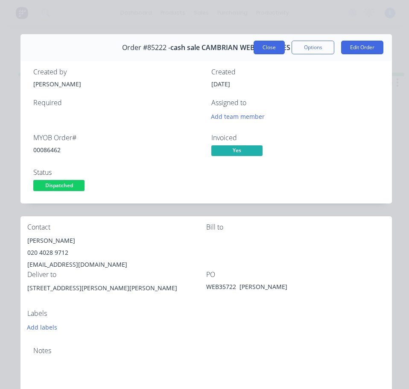
click at [261, 46] on button "Close" at bounding box center [269, 48] width 31 height 14
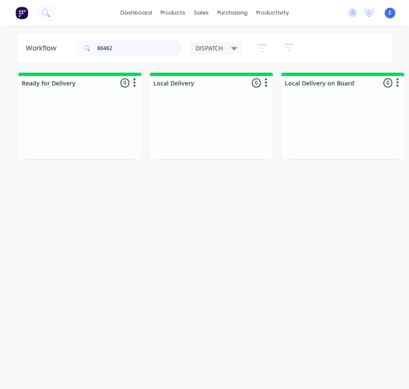
click at [146, 45] on input "86462" at bounding box center [139, 48] width 85 height 17
click at [146, 44] on input "86462" at bounding box center [139, 48] width 85 height 17
click at [91, 144] on div "Req. Del" at bounding box center [80, 142] width 108 height 15
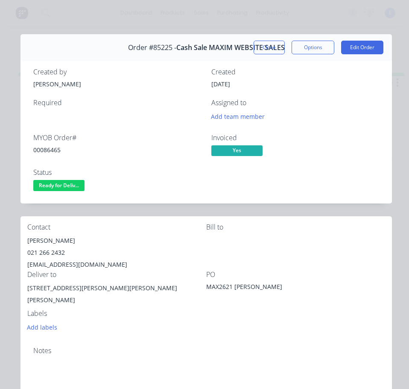
click at [48, 148] on div "00086465" at bounding box center [117, 149] width 168 height 9
click at [44, 242] on div "[PERSON_NAME]" at bounding box center [116, 241] width 179 height 12
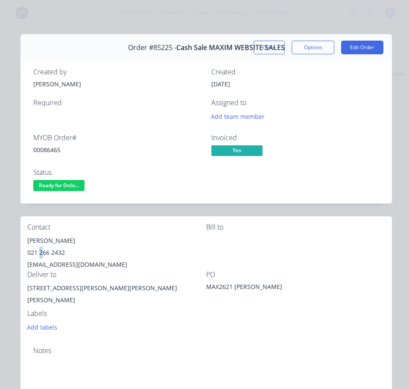
click at [41, 252] on div "021 266 2432" at bounding box center [116, 252] width 179 height 12
click at [67, 264] on div "[EMAIL_ADDRESS][DOMAIN_NAME]" at bounding box center [116, 264] width 179 height 12
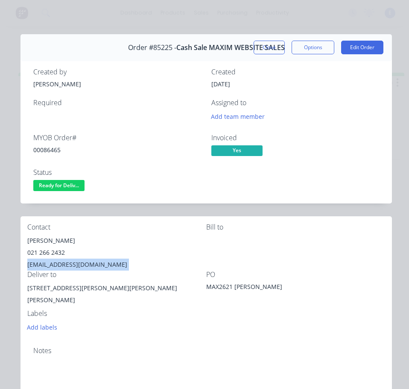
click at [67, 264] on div "[EMAIL_ADDRESS][DOMAIN_NAME]" at bounding box center [116, 264] width 179 height 12
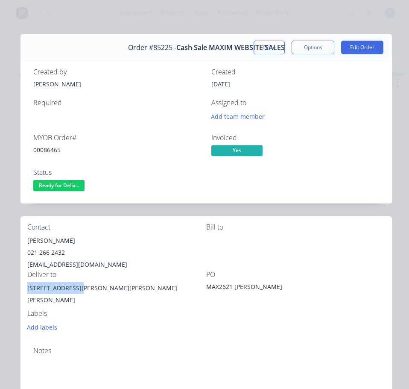
drag, startPoint x: 80, startPoint y: 289, endPoint x: 29, endPoint y: 287, distance: 50.9
click at [23, 289] on div "Contact [PERSON_NAME] [PHONE_NUMBER] [EMAIL_ADDRESS][DOMAIN_NAME] [PERSON_NAME]…" at bounding box center [207, 277] width 372 height 123
click at [152, 302] on div "[STREET_ADDRESS][PERSON_NAME][PERSON_NAME][PERSON_NAME]" at bounding box center [116, 295] width 179 height 27
click at [73, 186] on span "Ready for Deliv..." at bounding box center [58, 185] width 51 height 11
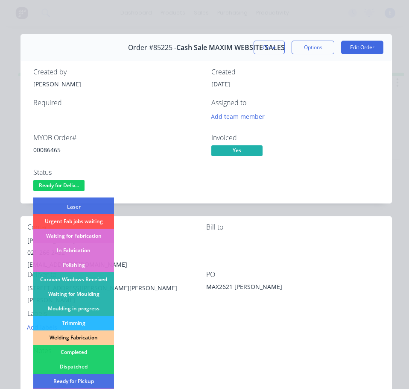
scroll to position [85, 0]
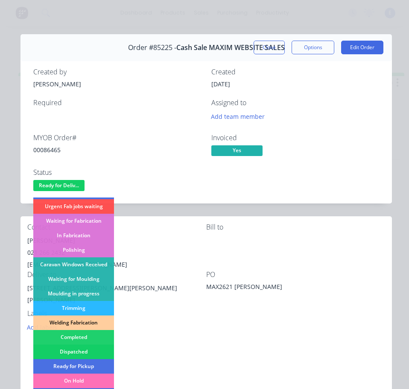
click at [100, 351] on div "Dispatched" at bounding box center [73, 351] width 81 height 15
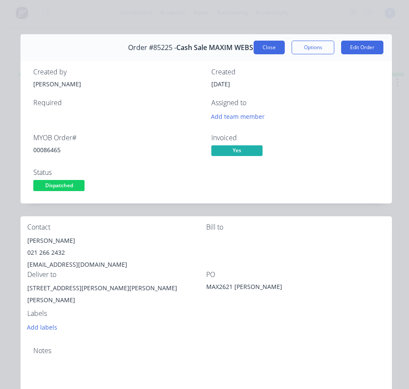
click at [258, 40] on div "Order #85225 - Cash Sale MAXIM WEBSITE SALES" at bounding box center [206, 47] width 157 height 25
click at [259, 47] on button "Close" at bounding box center [269, 48] width 31 height 14
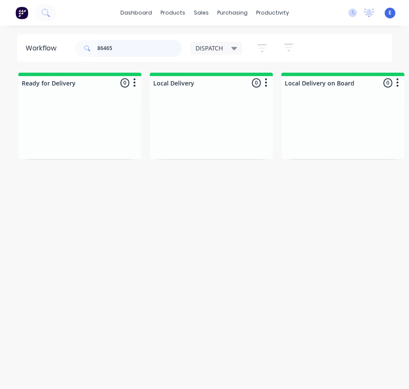
click at [129, 47] on input "86465" at bounding box center [139, 48] width 85 height 17
click at [93, 141] on div "Req. Del" at bounding box center [80, 142] width 108 height 15
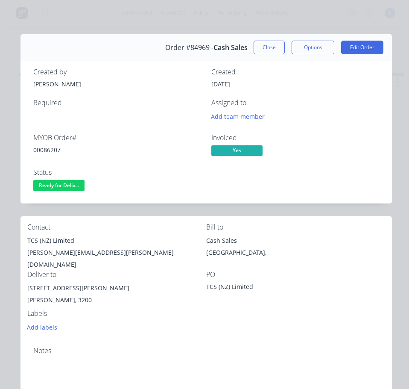
click at [44, 147] on div "00086207" at bounding box center [117, 149] width 168 height 9
click at [54, 241] on div "TCS (NZ) Limited" at bounding box center [116, 241] width 179 height 12
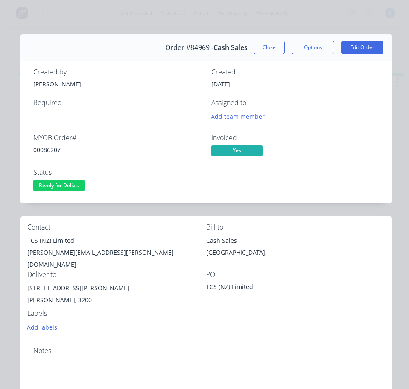
click at [59, 251] on div "[PERSON_NAME][EMAIL_ADDRESS][PERSON_NAME][DOMAIN_NAME]" at bounding box center [116, 258] width 179 height 24
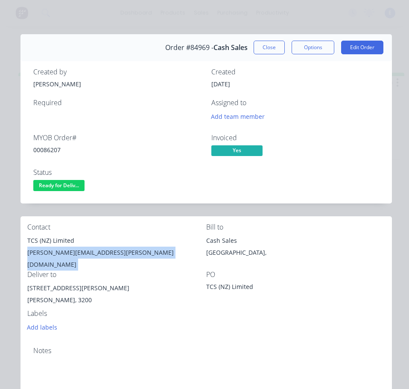
click at [59, 251] on div "[PERSON_NAME][EMAIL_ADDRESS][PERSON_NAME][DOMAIN_NAME]" at bounding box center [116, 258] width 179 height 24
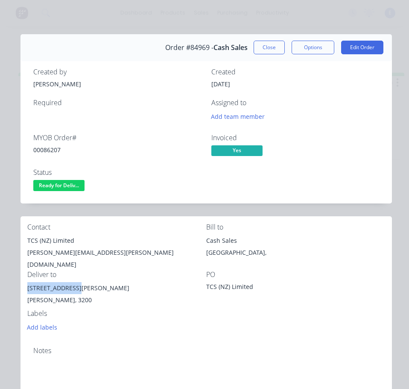
drag, startPoint x: 76, startPoint y: 280, endPoint x: 23, endPoint y: 280, distance: 53.4
click at [23, 280] on div "Contact TCS (NZ) Limited [PERSON_NAME][EMAIL_ADDRESS][PERSON_NAME][DOMAIN_NAME]…" at bounding box center [207, 277] width 372 height 123
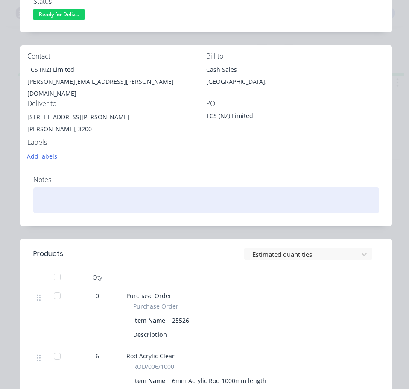
drag, startPoint x: 148, startPoint y: 188, endPoint x: 152, endPoint y: 203, distance: 15.0
click at [148, 189] on div at bounding box center [206, 200] width 346 height 26
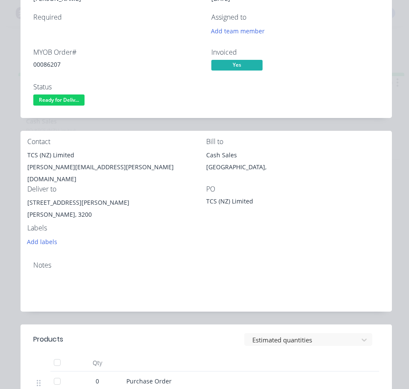
click at [364, 144] on div "Bill to" at bounding box center [295, 142] width 179 height 8
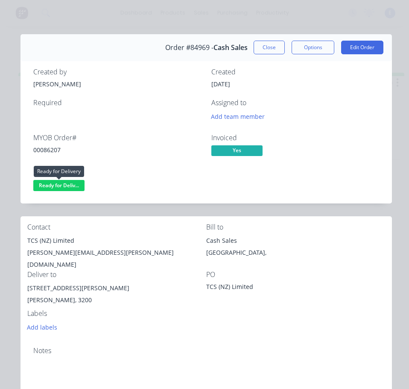
click at [69, 189] on span "Ready for Deliv..." at bounding box center [58, 185] width 51 height 11
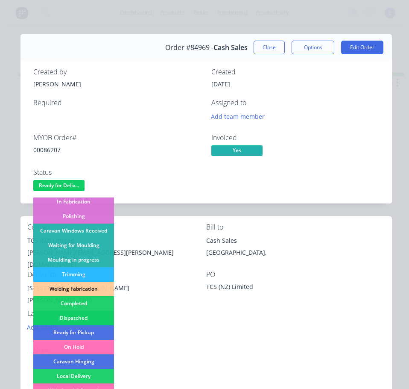
scroll to position [128, 0]
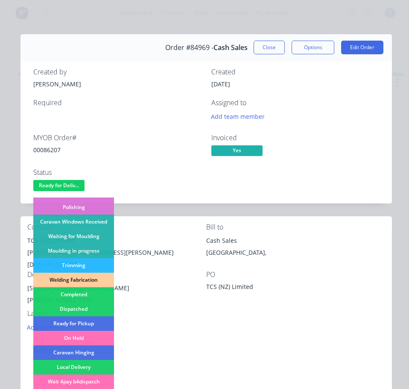
click at [87, 308] on div "Dispatched" at bounding box center [73, 309] width 81 height 15
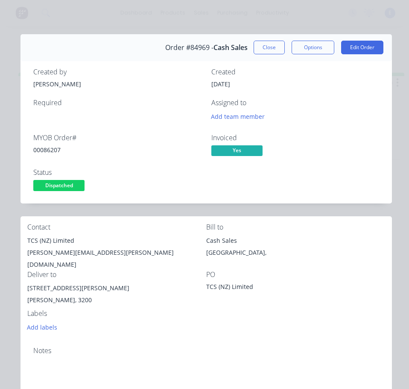
drag, startPoint x: 254, startPoint y: 48, endPoint x: 140, endPoint y: 47, distance: 114.1
click at [254, 48] on button "Close" at bounding box center [269, 48] width 31 height 14
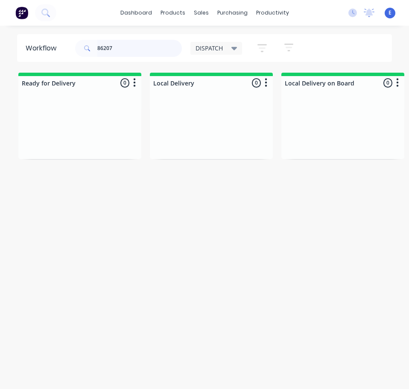
click at [140, 50] on input "86207" at bounding box center [139, 48] width 85 height 17
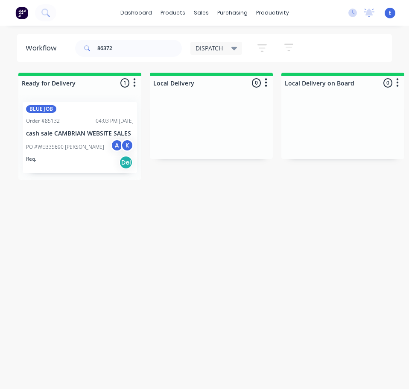
click at [76, 164] on div "Req. Del" at bounding box center [80, 162] width 108 height 15
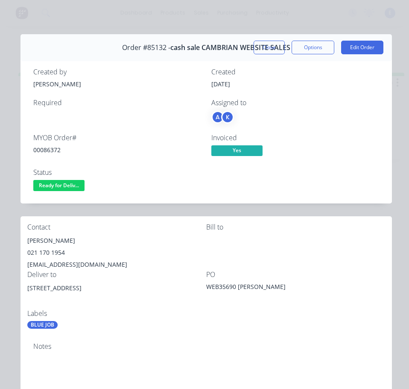
click at [44, 151] on div "00086372" at bounding box center [117, 149] width 168 height 9
click at [48, 238] on div "[PERSON_NAME]" at bounding box center [116, 241] width 179 height 12
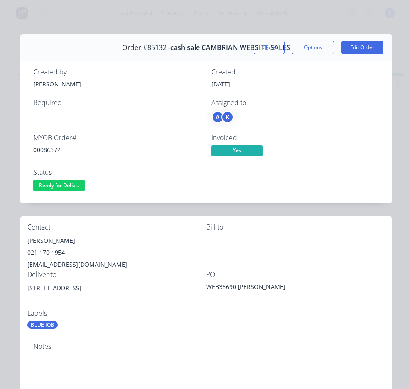
click at [56, 252] on div "021 170 1954" at bounding box center [116, 252] width 179 height 12
click at [65, 263] on div "[EMAIL_ADDRESS][DOMAIN_NAME]" at bounding box center [116, 264] width 179 height 12
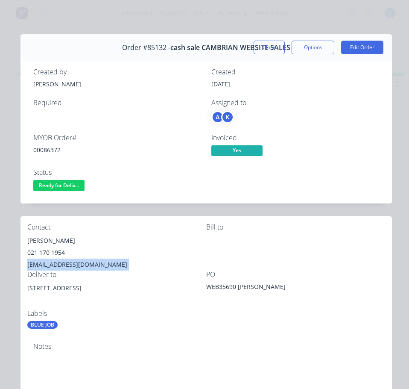
click at [65, 263] on div "[EMAIL_ADDRESS][DOMAIN_NAME]" at bounding box center [116, 264] width 179 height 12
drag, startPoint x: 86, startPoint y: 288, endPoint x: 25, endPoint y: 289, distance: 60.7
click at [25, 289] on div "Contact [PERSON_NAME] [PHONE_NUMBER] [EMAIL_ADDRESS][DOMAIN_NAME] [PERSON_NAME]…" at bounding box center [207, 276] width 372 height 120
click at [136, 310] on div "Labels" at bounding box center [116, 313] width 179 height 8
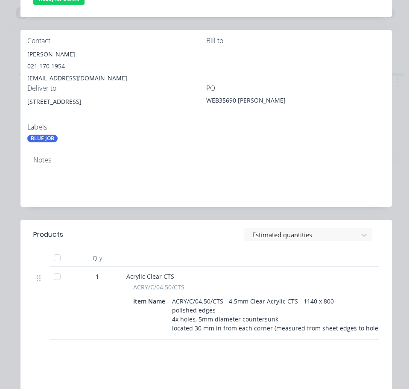
scroll to position [43, 0]
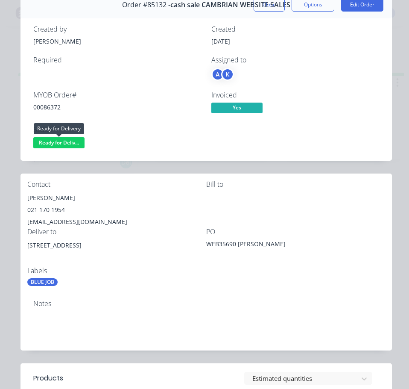
click at [70, 143] on span "Ready for Deliv..." at bounding box center [58, 142] width 51 height 11
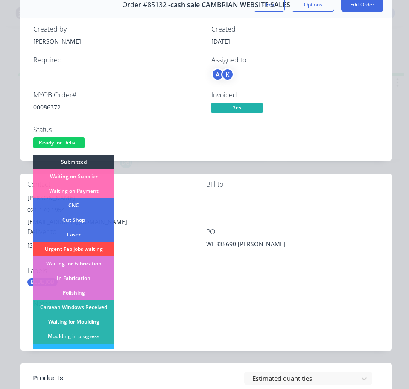
scroll to position [85, 0]
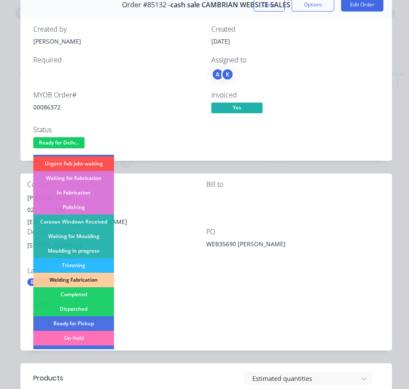
click at [91, 308] on div "Dispatched" at bounding box center [73, 309] width 81 height 15
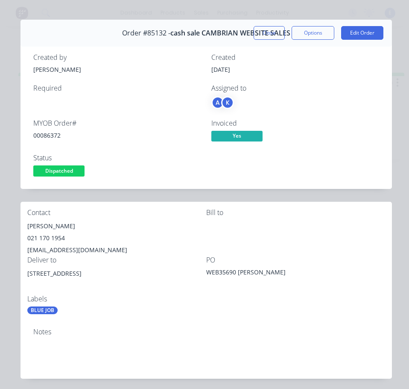
scroll to position [0, 0]
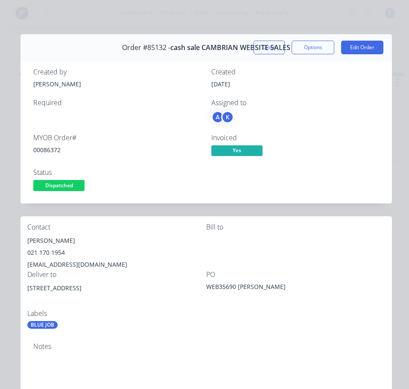
drag, startPoint x: 274, startPoint y: 46, endPoint x: 251, endPoint y: 41, distance: 23.7
click at [274, 46] on button "Close" at bounding box center [269, 48] width 31 height 14
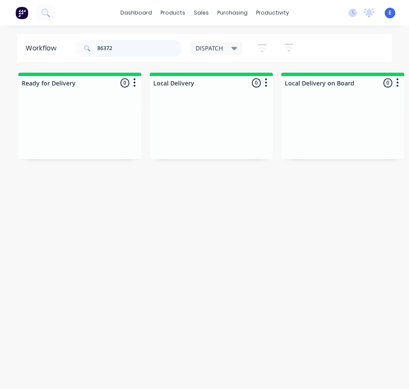
click at [123, 52] on input "86372" at bounding box center [139, 48] width 85 height 17
click at [123, 51] on input "86372" at bounding box center [139, 48] width 85 height 17
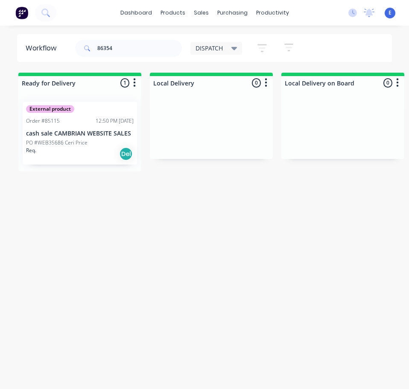
click at [97, 155] on div "Req. Del" at bounding box center [80, 154] width 108 height 15
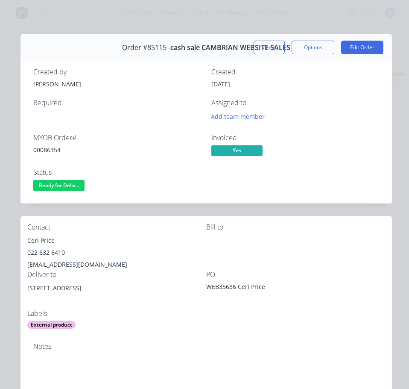
click at [51, 152] on div "00086354" at bounding box center [117, 149] width 168 height 9
click at [52, 152] on div "00086354" at bounding box center [117, 149] width 168 height 9
click at [47, 240] on div "Ceri Price" at bounding box center [116, 241] width 179 height 12
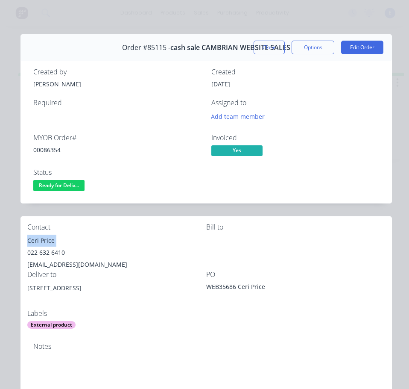
click at [47, 240] on div "Ceri Price" at bounding box center [116, 241] width 179 height 12
click at [43, 251] on div "022 632 6410" at bounding box center [116, 252] width 179 height 12
click at [61, 258] on div "[EMAIL_ADDRESS][DOMAIN_NAME]" at bounding box center [116, 264] width 179 height 12
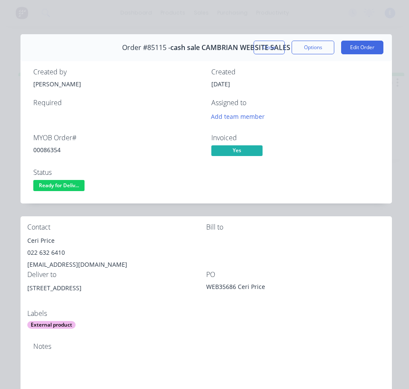
click at [61, 264] on div "[EMAIL_ADDRESS][DOMAIN_NAME]" at bounding box center [116, 264] width 179 height 12
drag, startPoint x: 67, startPoint y: 288, endPoint x: 33, endPoint y: 290, distance: 34.2
click at [26, 291] on div "Contact Ceri Price [PHONE_NUMBER] [EMAIL_ADDRESS][DOMAIN_NAME] Bill to Deliver …" at bounding box center [207, 276] width 372 height 120
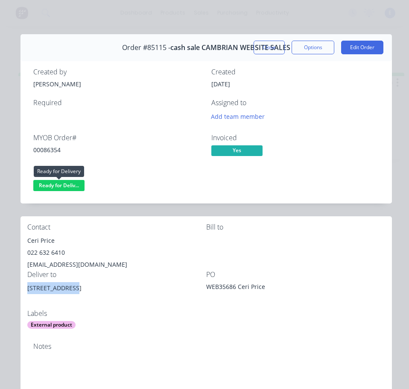
click at [52, 191] on button "Ready for Deliv..." at bounding box center [58, 186] width 51 height 13
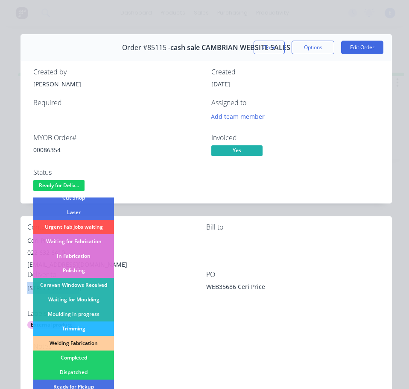
scroll to position [85, 0]
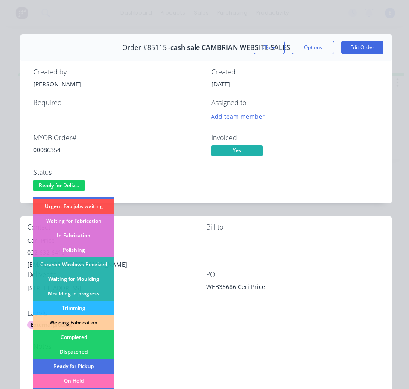
click at [86, 348] on div "Dispatched" at bounding box center [73, 351] width 81 height 15
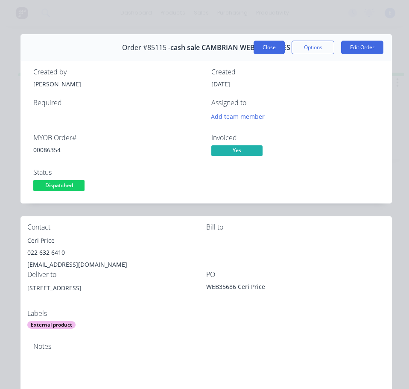
click at [254, 47] on button "Close" at bounding box center [269, 48] width 31 height 14
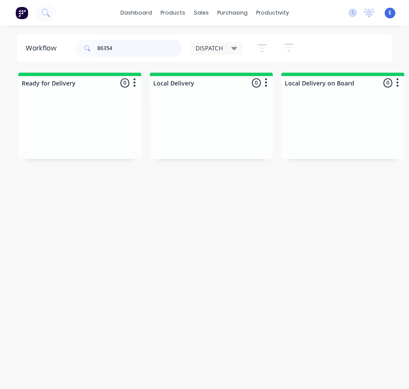
click at [121, 44] on input "86354" at bounding box center [139, 48] width 85 height 17
click at [103, 146] on div "Req. Del" at bounding box center [80, 142] width 108 height 15
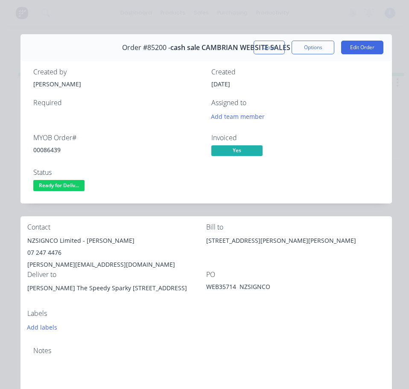
click at [48, 149] on div "00086439" at bounding box center [117, 149] width 168 height 9
drag, startPoint x: 79, startPoint y: 240, endPoint x: 29, endPoint y: 241, distance: 50.9
click at [27, 241] on div "Contact NZSIGNCO Limited - [PERSON_NAME] 07 247 4476 [PERSON_NAME][EMAIL_ADDRES…" at bounding box center [207, 277] width 372 height 123
drag, startPoint x: 84, startPoint y: 238, endPoint x: 119, endPoint y: 244, distance: 35.5
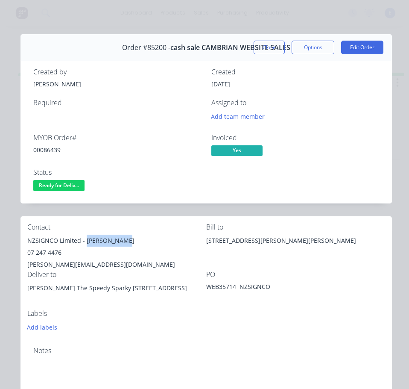
click at [123, 241] on div "NZSIGNCO Limited - [PERSON_NAME]" at bounding box center [116, 241] width 179 height 12
drag, startPoint x: 116, startPoint y: 246, endPoint x: 96, endPoint y: 264, distance: 26.3
click at [96, 266] on div "[PERSON_NAME][EMAIL_ADDRESS][DOMAIN_NAME]" at bounding box center [116, 264] width 179 height 12
drag, startPoint x: 85, startPoint y: 239, endPoint x: 79, endPoint y: 248, distance: 10.4
click at [129, 237] on div "NZSIGNCO Limited - [PERSON_NAME]" at bounding box center [116, 241] width 179 height 12
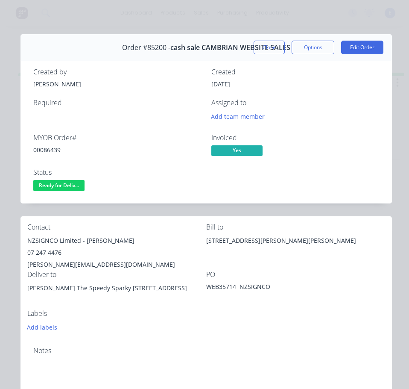
click at [54, 251] on div "07 247 4476" at bounding box center [116, 252] width 179 height 12
click at [67, 264] on div "[PERSON_NAME][EMAIL_ADDRESS][DOMAIN_NAME]" at bounding box center [116, 264] width 179 height 12
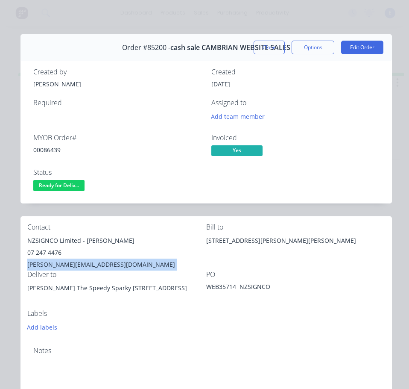
click at [67, 264] on div "[PERSON_NAME][EMAIL_ADDRESS][DOMAIN_NAME]" at bounding box center [116, 264] width 179 height 12
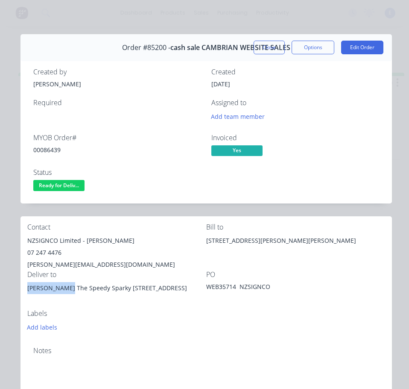
drag, startPoint x: 73, startPoint y: 289, endPoint x: 29, endPoint y: 286, distance: 44.1
click at [28, 286] on div "[PERSON_NAME] The Speedy Sparky [STREET_ADDRESS]" at bounding box center [116, 288] width 179 height 12
click at [132, 294] on div "[PERSON_NAME] The Speedy Sparky [STREET_ADDRESS]" at bounding box center [116, 288] width 179 height 12
drag, startPoint x: 129, startPoint y: 289, endPoint x: 76, endPoint y: 292, distance: 53.0
click at [76, 292] on div "[PERSON_NAME] The Speedy Sparky [STREET_ADDRESS]" at bounding box center [116, 288] width 179 height 12
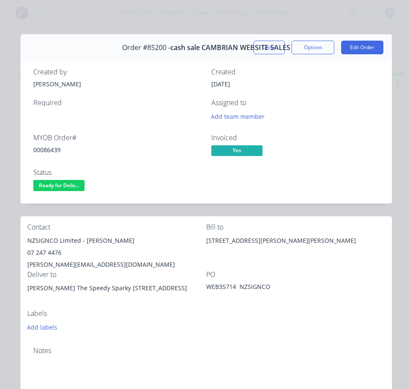
drag, startPoint x: 158, startPoint y: 313, endPoint x: 138, endPoint y: 313, distance: 19.2
click at [156, 313] on div "Labels" at bounding box center [116, 313] width 179 height 8
drag, startPoint x: 128, startPoint y: 289, endPoint x: 30, endPoint y: 290, distance: 97.4
click at [24, 292] on div "Contact NZSIGNCO Limited - [PERSON_NAME] 07 247 4476 [PERSON_NAME][EMAIL_ADDRES…" at bounding box center [207, 277] width 372 height 123
drag, startPoint x: 129, startPoint y: 291, endPoint x: 178, endPoint y: 292, distance: 49.1
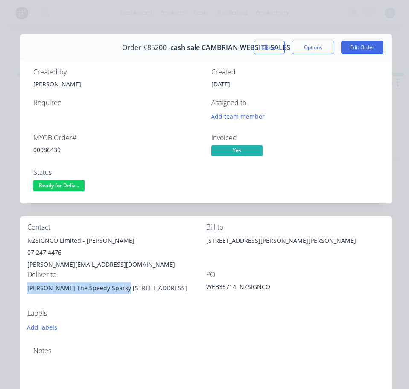
click at [178, 292] on div "[PERSON_NAME] The Speedy Sparky [STREET_ADDRESS]" at bounding box center [116, 288] width 179 height 12
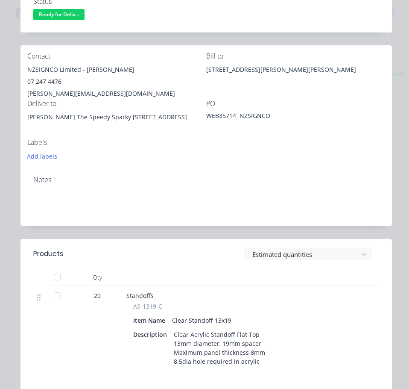
click at [150, 149] on div "Labels Add labels" at bounding box center [116, 149] width 179 height 23
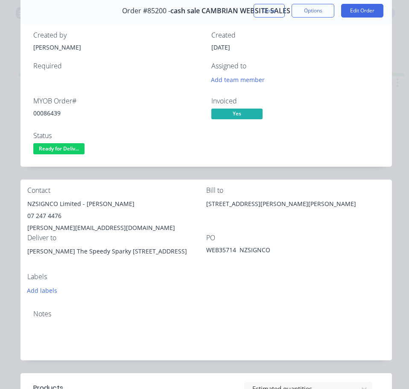
scroll to position [18, 0]
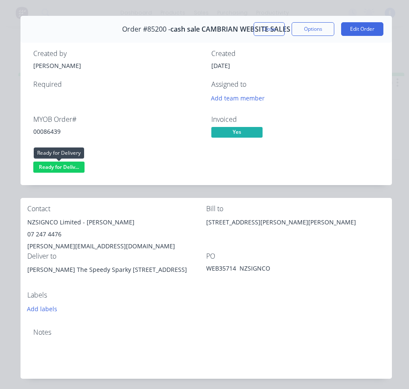
click at [76, 166] on span "Ready for Deliv..." at bounding box center [58, 166] width 51 height 11
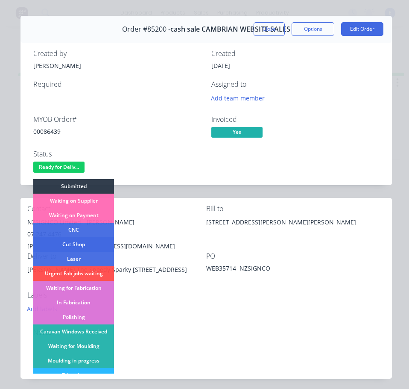
scroll to position [128, 0]
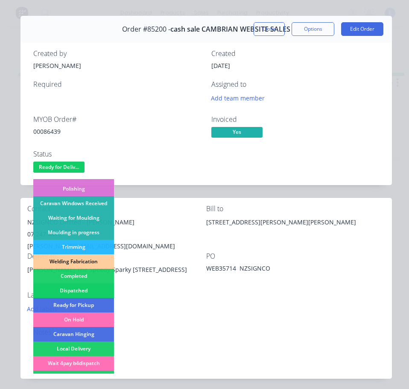
click at [92, 292] on div "Dispatched" at bounding box center [73, 290] width 81 height 15
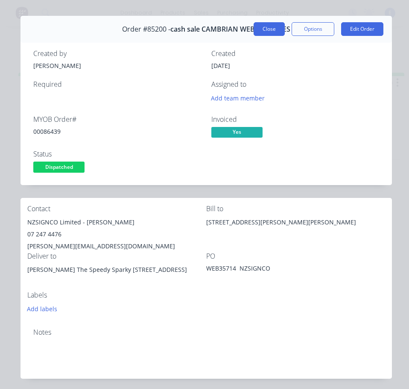
click at [258, 30] on button "Close" at bounding box center [269, 29] width 31 height 14
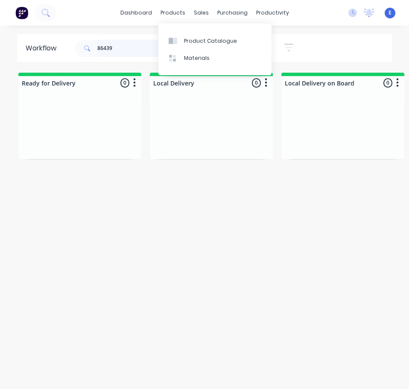
click at [141, 46] on input "86439" at bounding box center [139, 48] width 85 height 17
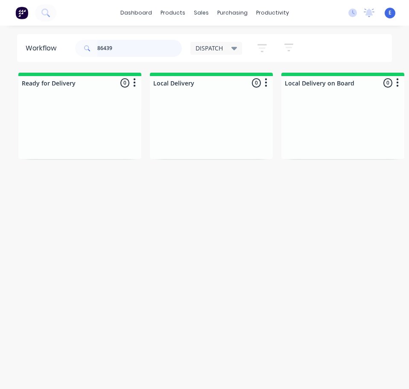
click at [141, 46] on input "86439" at bounding box center [139, 48] width 85 height 17
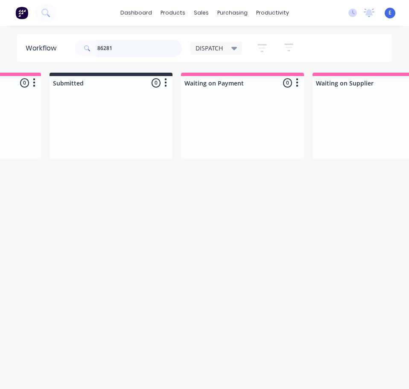
scroll to position [0, 0]
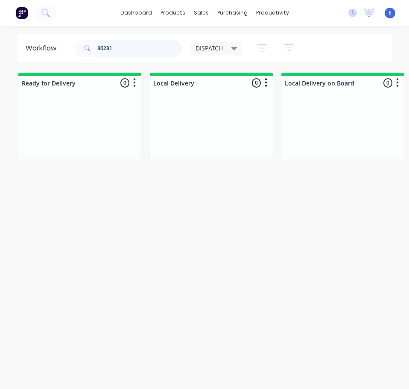
click at [127, 50] on input "86281" at bounding box center [139, 48] width 85 height 17
type input "86281"
click at [105, 47] on input "86281" at bounding box center [139, 48] width 85 height 17
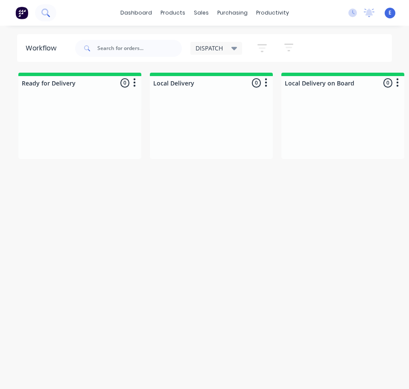
click at [46, 12] on icon at bounding box center [45, 13] width 8 height 8
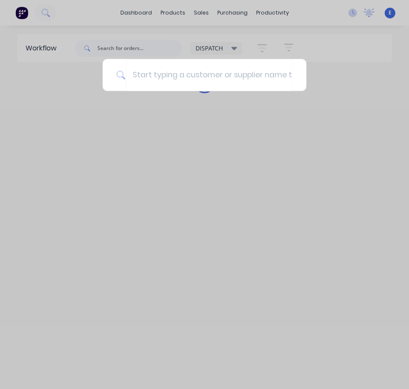
drag, startPoint x: 46, startPoint y: 12, endPoint x: 83, endPoint y: 2, distance: 38.6
click at [83, 2] on div at bounding box center [204, 194] width 409 height 389
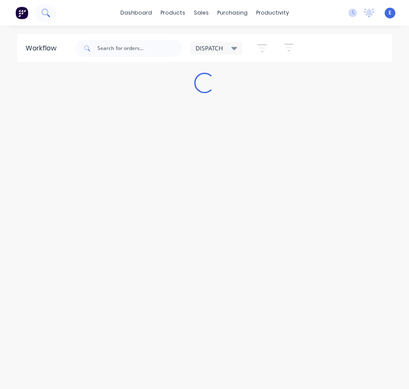
click at [46, 10] on icon at bounding box center [45, 13] width 8 height 8
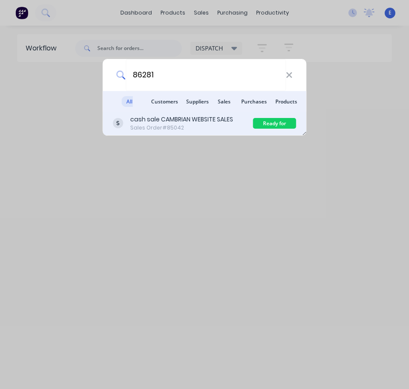
type input "86281"
click at [210, 125] on div "Sales Order #85042" at bounding box center [181, 128] width 103 height 8
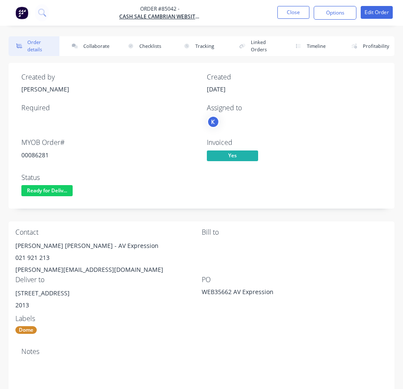
click at [40, 154] on div "00086281" at bounding box center [108, 154] width 175 height 9
drag, startPoint x: 56, startPoint y: 245, endPoint x: 23, endPoint y: 246, distance: 32.9
click at [12, 240] on div "Contact [PERSON_NAME] [PERSON_NAME] - AV Expression 021 921 213 [PERSON_NAME][E…" at bounding box center [202, 281] width 386 height 120
drag, startPoint x: 64, startPoint y: 245, endPoint x: 97, endPoint y: 245, distance: 32.9
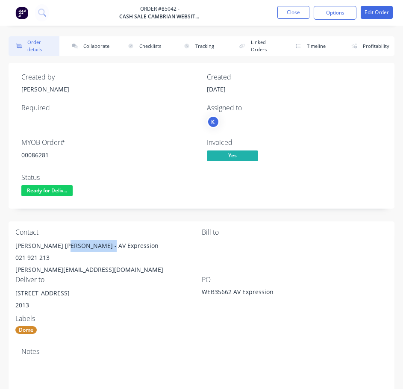
click at [103, 245] on div "[PERSON_NAME] [PERSON_NAME] - AV Expression" at bounding box center [108, 246] width 186 height 12
drag, startPoint x: 79, startPoint y: 245, endPoint x: 86, endPoint y: 248, distance: 7.1
click at [31, 256] on div "021 921 213" at bounding box center [108, 258] width 186 height 12
click at [32, 256] on div "021 921 213" at bounding box center [108, 258] width 186 height 12
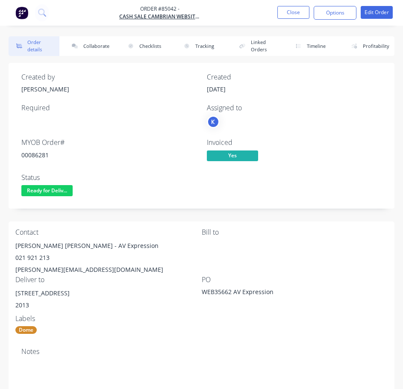
click at [50, 267] on div "[PERSON_NAME][EMAIL_ADDRESS][DOMAIN_NAME]" at bounding box center [108, 270] width 186 height 12
drag, startPoint x: 91, startPoint y: 295, endPoint x: 40, endPoint y: 293, distance: 51.3
click at [40, 293] on div "[STREET_ADDRESS]" at bounding box center [108, 293] width 186 height 12
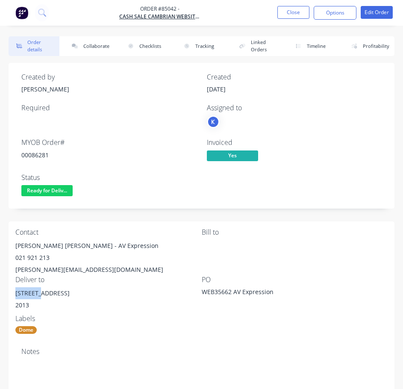
drag, startPoint x: 37, startPoint y: 293, endPoint x: 22, endPoint y: 289, distance: 15.5
click at [3, 288] on div "Order details Collaborate Checklists 0/0 Tracking Linked Orders Timeline Profit…" at bounding box center [201, 365] width 403 height 658
click at [123, 285] on div "Deliver to [STREET_ADDRESS] 2013" at bounding box center [108, 295] width 186 height 39
click at [41, 196] on span "Ready for Deliv..." at bounding box center [46, 190] width 51 height 11
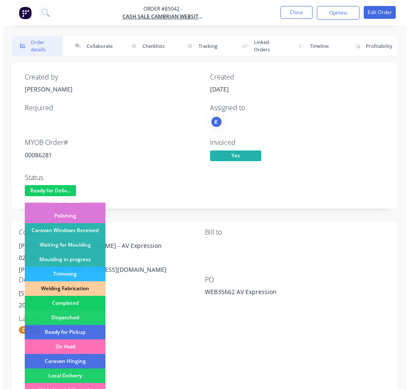
scroll to position [128, 0]
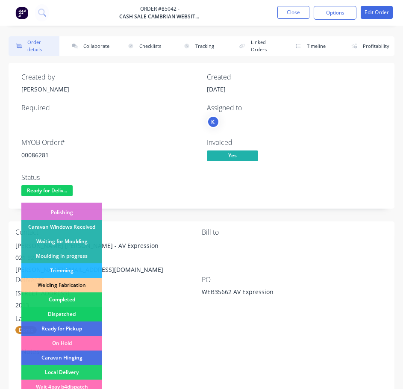
click at [62, 314] on div "Dispatched" at bounding box center [61, 314] width 81 height 15
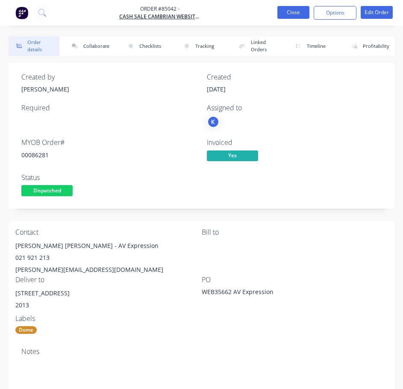
click at [287, 11] on button "Close" at bounding box center [293, 12] width 32 height 13
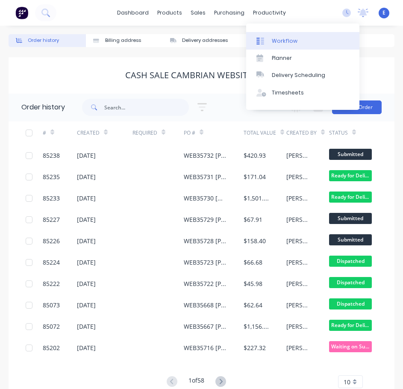
click at [286, 37] on div "Workflow" at bounding box center [285, 41] width 26 height 8
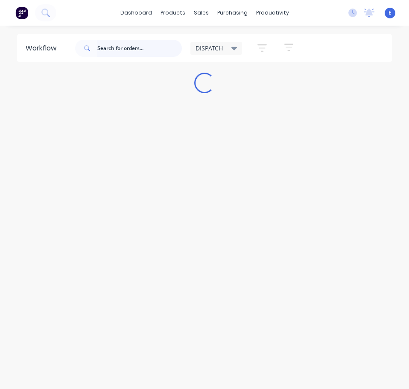
click at [163, 56] on input "text" at bounding box center [139, 48] width 85 height 17
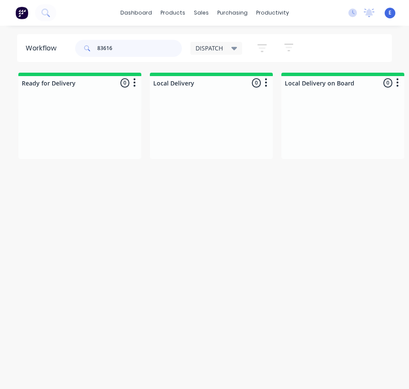
drag, startPoint x: 117, startPoint y: 48, endPoint x: 101, endPoint y: 53, distance: 16.9
click at [101, 53] on input "83616" at bounding box center [139, 48] width 85 height 17
click at [107, 50] on input "86316" at bounding box center [139, 48] width 85 height 17
type input "86316"
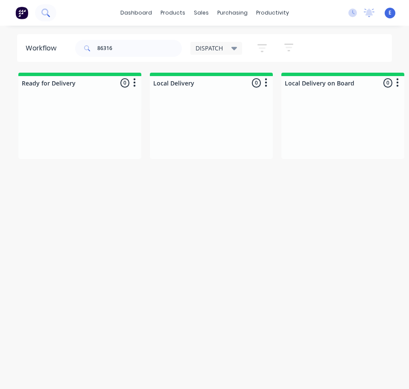
click at [49, 17] on icon at bounding box center [45, 13] width 8 height 8
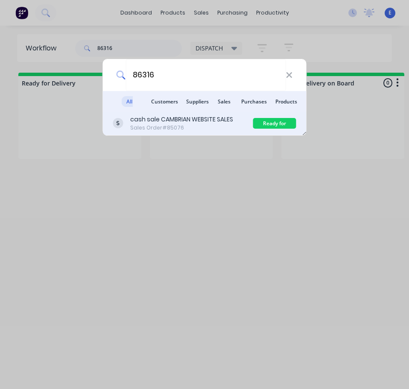
type input "86316"
click at [201, 124] on div "Sales Order #85076" at bounding box center [181, 128] width 103 height 8
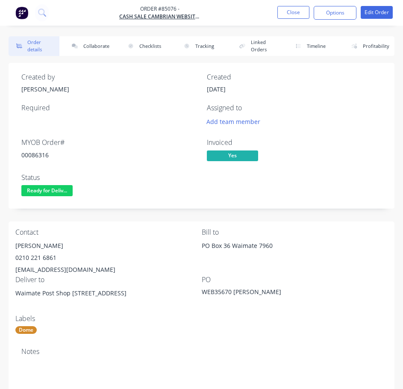
click at [35, 156] on div "00086316" at bounding box center [108, 154] width 175 height 9
drag, startPoint x: 35, startPoint y: 155, endPoint x: 39, endPoint y: 155, distance: 4.3
click at [48, 245] on div "[PERSON_NAME]" at bounding box center [108, 246] width 186 height 12
click at [48, 244] on div "[PERSON_NAME]" at bounding box center [108, 246] width 186 height 12
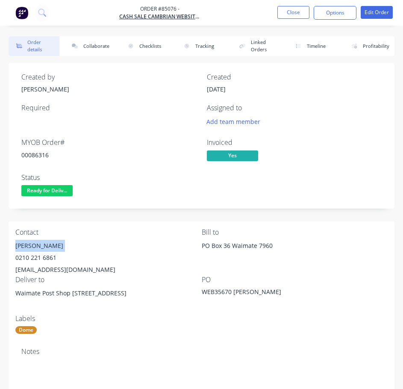
click at [48, 244] on div "[PERSON_NAME]" at bounding box center [108, 246] width 186 height 12
click at [45, 264] on div "[EMAIL_ADDRESS][DOMAIN_NAME]" at bounding box center [108, 270] width 186 height 12
click at [47, 257] on div "0210 221 6861" at bounding box center [108, 258] width 186 height 12
click at [48, 257] on div "0210 221 6861" at bounding box center [108, 258] width 186 height 12
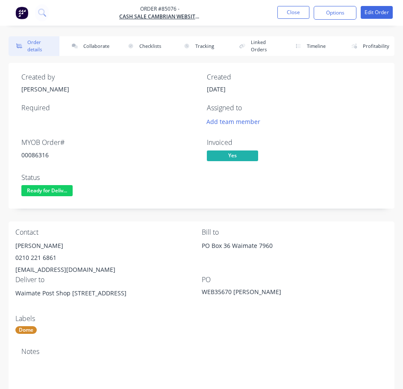
click at [71, 264] on div "[EMAIL_ADDRESS][DOMAIN_NAME]" at bounding box center [108, 270] width 186 height 12
drag, startPoint x: 70, startPoint y: 294, endPoint x: 35, endPoint y: 299, distance: 36.1
click at [12, 306] on div "Contact [PERSON_NAME] [PHONE_NUMBER] [EMAIL_ADDRESS][DOMAIN_NAME] [PERSON_NAME]…" at bounding box center [202, 281] width 386 height 120
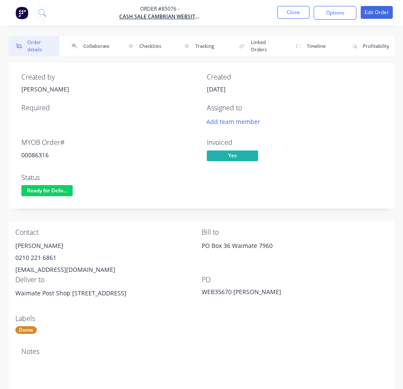
click at [76, 309] on div "Waimate Post Shop [STREET_ADDRESS]" at bounding box center [108, 300] width 186 height 27
drag, startPoint x: 71, startPoint y: 293, endPoint x: 117, endPoint y: 297, distance: 46.3
click at [117, 297] on div "Waimate Post Shop [STREET_ADDRESS]" at bounding box center [108, 293] width 186 height 12
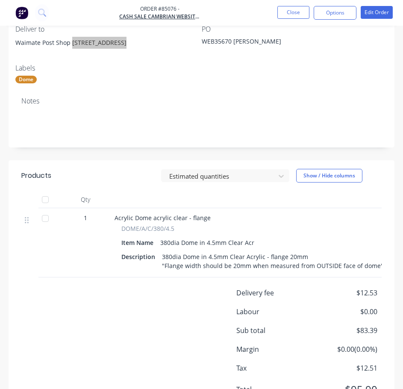
scroll to position [256, 0]
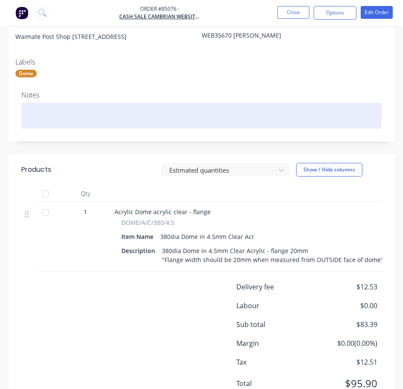
click at [208, 104] on div at bounding box center [201, 116] width 360 height 26
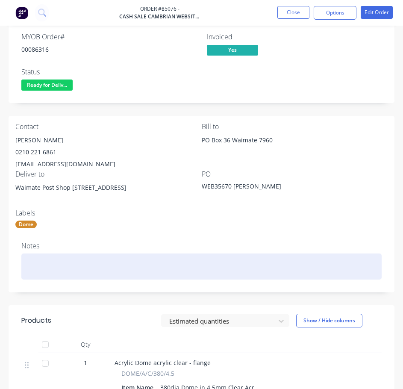
scroll to position [85, 0]
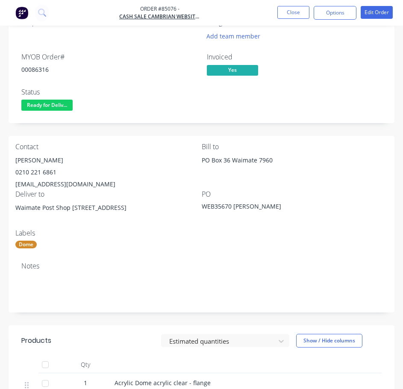
drag, startPoint x: 60, startPoint y: 108, endPoint x: 62, endPoint y: 114, distance: 6.6
click at [60, 108] on span "Ready for Deliv..." at bounding box center [46, 105] width 51 height 11
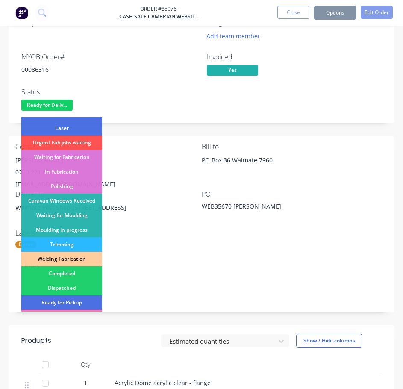
scroll to position [128, 0]
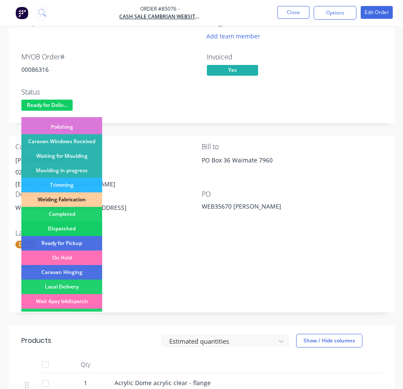
click at [76, 224] on div "Dispatched" at bounding box center [61, 228] width 81 height 15
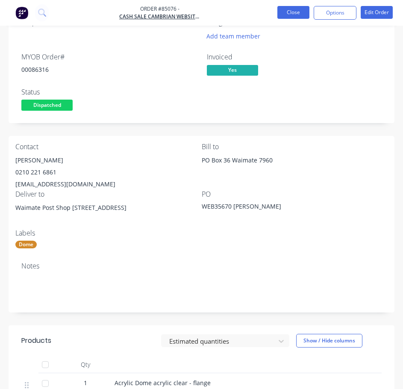
click at [285, 14] on button "Close" at bounding box center [293, 12] width 32 height 13
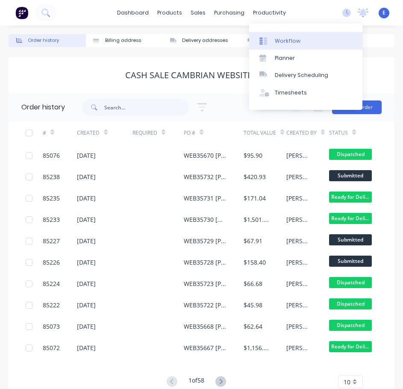
click at [295, 43] on div "Workflow" at bounding box center [288, 41] width 26 height 8
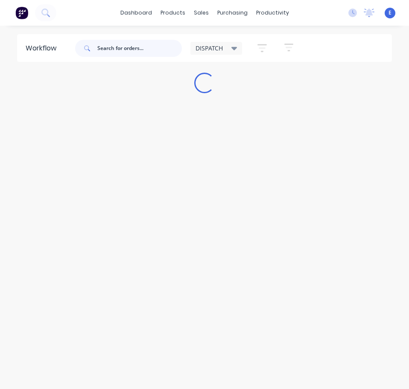
click at [123, 48] on input "text" at bounding box center [139, 48] width 85 height 17
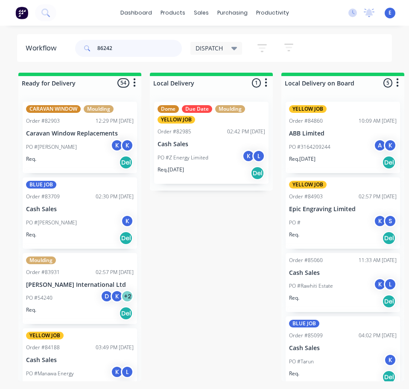
click at [146, 47] on input "86242" at bounding box center [139, 48] width 85 height 17
click at [132, 53] on input "86242" at bounding box center [139, 48] width 85 height 17
click at [131, 51] on input "86242" at bounding box center [139, 48] width 85 height 17
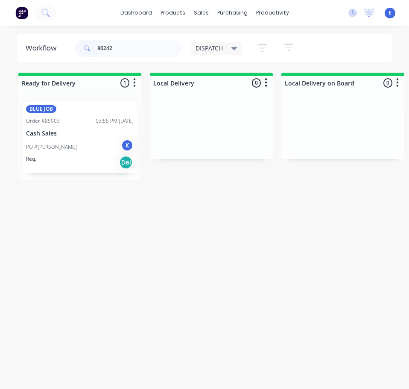
click at [82, 156] on div "Req. Del" at bounding box center [80, 162] width 108 height 15
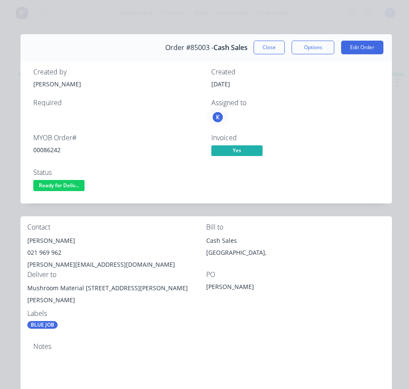
click at [47, 151] on div "00086242" at bounding box center [117, 149] width 168 height 9
click at [56, 238] on div "[PERSON_NAME]" at bounding box center [116, 241] width 179 height 12
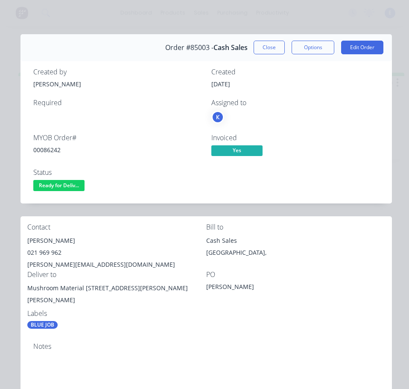
click at [51, 250] on div "021 969 962" at bounding box center [116, 252] width 179 height 12
click at [52, 250] on div "021 969 962" at bounding box center [116, 252] width 179 height 12
drag, startPoint x: 52, startPoint y: 250, endPoint x: 40, endPoint y: 254, distance: 13.0
click at [40, 254] on div "021 969 962" at bounding box center [116, 252] width 179 height 12
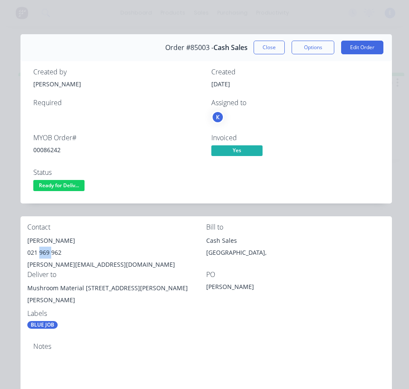
click at [40, 254] on div "021 969 962" at bounding box center [116, 252] width 179 height 12
click at [75, 260] on div "[PERSON_NAME][EMAIL_ADDRESS][DOMAIN_NAME]" at bounding box center [116, 264] width 179 height 12
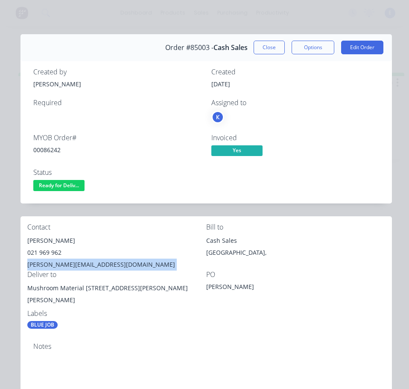
click at [75, 260] on div "[PERSON_NAME][EMAIL_ADDRESS][DOMAIN_NAME]" at bounding box center [116, 264] width 179 height 12
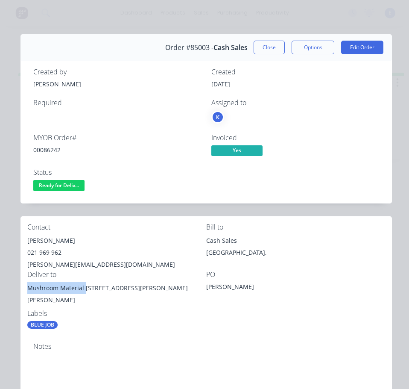
drag, startPoint x: 84, startPoint y: 288, endPoint x: 26, endPoint y: 287, distance: 57.3
click at [26, 287] on div "Contact [PERSON_NAME] 021 969 962 [PERSON_NAME][EMAIL_ADDRESS][DOMAIN_NAME] Bil…" at bounding box center [207, 276] width 372 height 120
drag, startPoint x: 77, startPoint y: 306, endPoint x: 83, endPoint y: 300, distance: 8.8
click at [78, 306] on div "Mushroom Material [STREET_ADDRESS][PERSON_NAME][PERSON_NAME]" at bounding box center [116, 295] width 179 height 27
drag, startPoint x: 86, startPoint y: 288, endPoint x: 131, endPoint y: 298, distance: 45.8
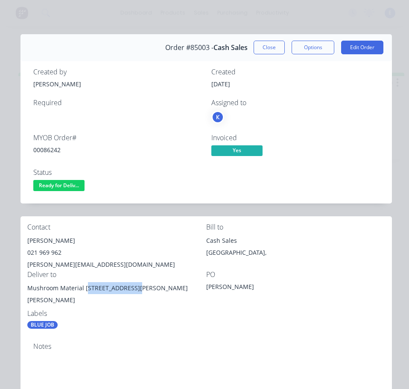
click at [133, 293] on div "Mushroom Material [STREET_ADDRESS][PERSON_NAME][PERSON_NAME]" at bounding box center [116, 294] width 179 height 24
drag, startPoint x: 126, startPoint y: 310, endPoint x: 91, endPoint y: 298, distance: 37.0
click at [124, 308] on div "Contact [PERSON_NAME] 021 969 962 [PERSON_NAME][EMAIL_ADDRESS][DOMAIN_NAME] Bil…" at bounding box center [207, 276] width 372 height 120
drag, startPoint x: 85, startPoint y: 288, endPoint x: 130, endPoint y: 296, distance: 46.3
click at [130, 296] on div "Mushroom Material [STREET_ADDRESS][PERSON_NAME][PERSON_NAME]" at bounding box center [116, 295] width 179 height 27
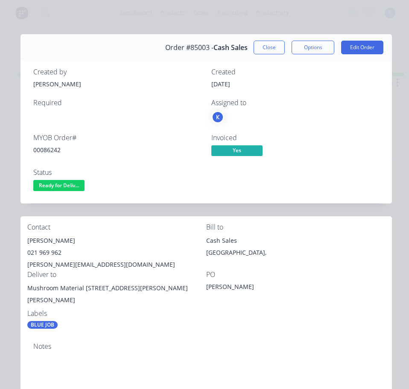
drag, startPoint x: 173, startPoint y: 237, endPoint x: 154, endPoint y: 225, distance: 22.3
click at [173, 237] on div "[PERSON_NAME]" at bounding box center [116, 241] width 179 height 12
drag, startPoint x: 66, startPoint y: 184, endPoint x: 69, endPoint y: 196, distance: 12.7
click at [67, 188] on span "Ready for Deliv..." at bounding box center [58, 185] width 51 height 11
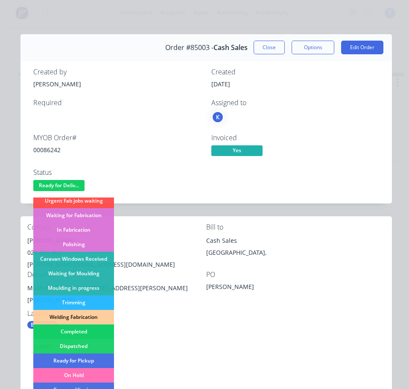
scroll to position [128, 0]
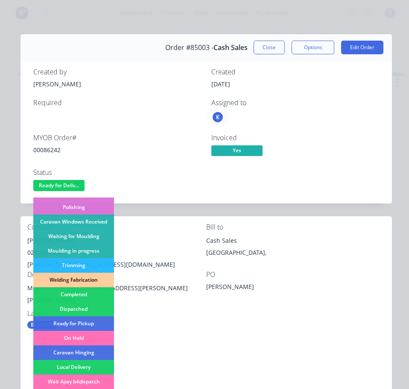
click at [88, 305] on div "Dispatched" at bounding box center [73, 309] width 81 height 15
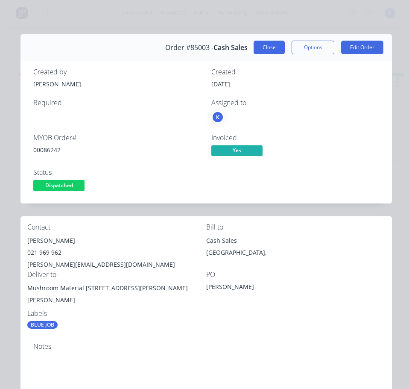
click at [261, 46] on button "Close" at bounding box center [269, 48] width 31 height 14
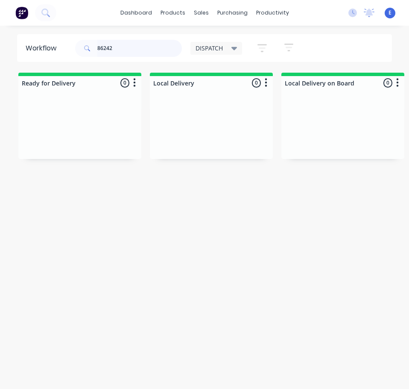
drag, startPoint x: 138, startPoint y: 40, endPoint x: 137, endPoint y: 46, distance: 5.6
click at [138, 42] on input "86242" at bounding box center [139, 48] width 85 height 17
click at [133, 53] on input "86242" at bounding box center [139, 48] width 85 height 17
click at [134, 52] on input "86242" at bounding box center [139, 48] width 85 height 17
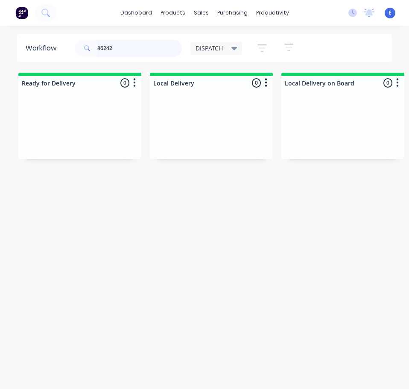
click at [134, 52] on input "86242" at bounding box center [139, 48] width 85 height 17
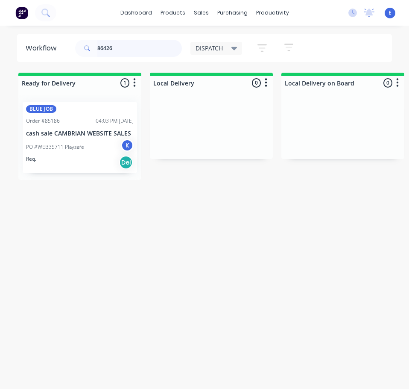
type input "86426"
click at [67, 159] on div "Req. Del" at bounding box center [80, 162] width 108 height 15
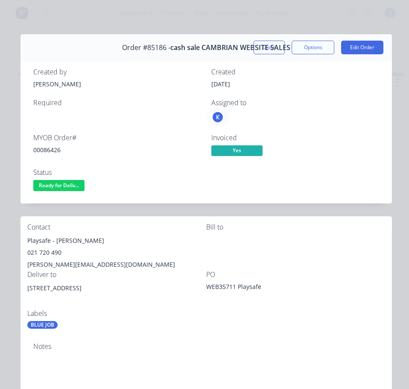
click at [56, 151] on div "00086426" at bounding box center [117, 149] width 168 height 9
drag, startPoint x: 51, startPoint y: 241, endPoint x: 26, endPoint y: 237, distance: 24.7
click at [26, 237] on div "Contact Playsafe - [PERSON_NAME] 021 720 490 [PERSON_NAME][EMAIL_ADDRESS][DOMAI…" at bounding box center [207, 276] width 372 height 120
drag, startPoint x: 56, startPoint y: 242, endPoint x: 68, endPoint y: 235, distance: 13.8
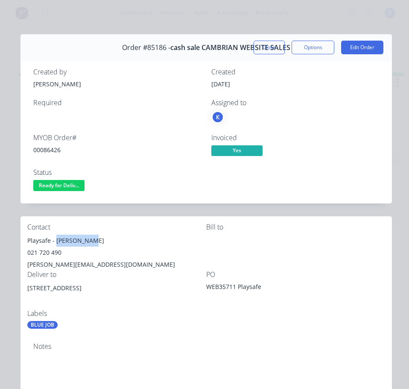
click at [99, 243] on div "Playsafe - [PERSON_NAME]" at bounding box center [116, 241] width 179 height 12
click at [46, 252] on div "021 720 490" at bounding box center [116, 252] width 179 height 12
click at [46, 265] on div "[PERSON_NAME][EMAIL_ADDRESS][DOMAIN_NAME]" at bounding box center [116, 264] width 179 height 12
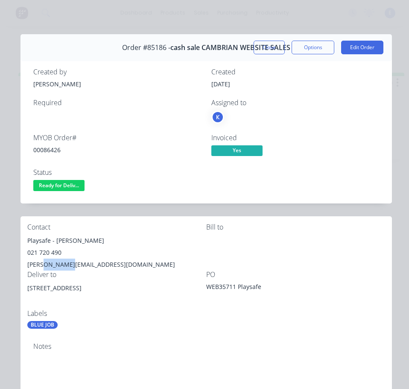
click at [46, 265] on div "[PERSON_NAME][EMAIL_ADDRESS][DOMAIN_NAME]" at bounding box center [116, 264] width 179 height 12
drag, startPoint x: 87, startPoint y: 287, endPoint x: 50, endPoint y: 294, distance: 37.0
click at [50, 294] on div "[STREET_ADDRESS]" at bounding box center [116, 295] width 179 height 27
